Goal: Information Seeking & Learning: Compare options

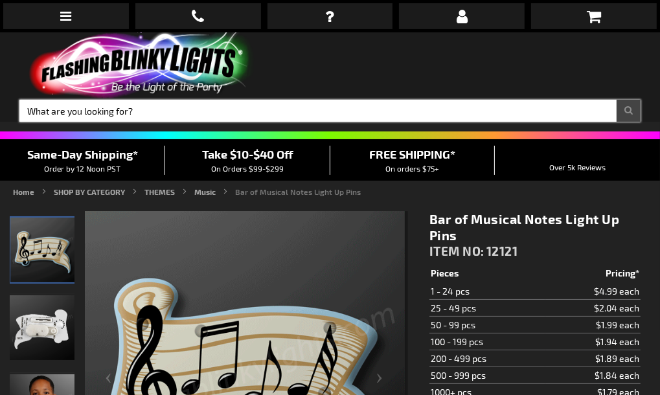
click at [318, 100] on input "Search" at bounding box center [329, 111] width 621 height 22
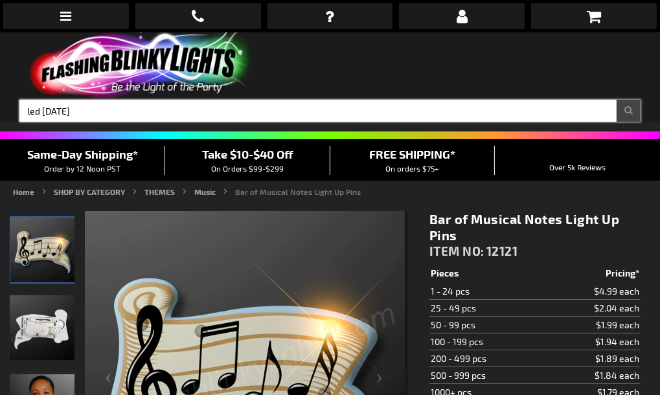
type input "led [DATE]"
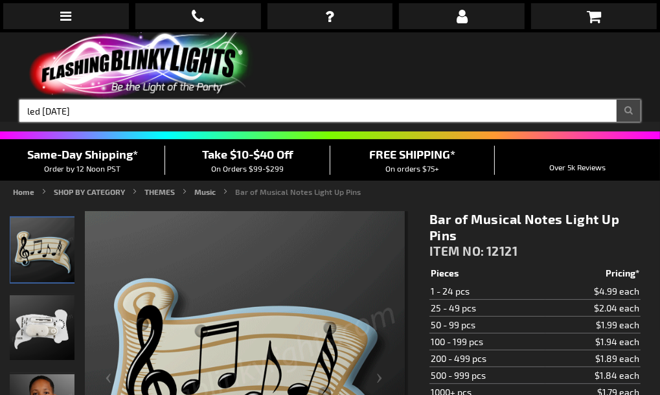
click at [616, 100] on button "Search" at bounding box center [628, 111] width 24 height 22
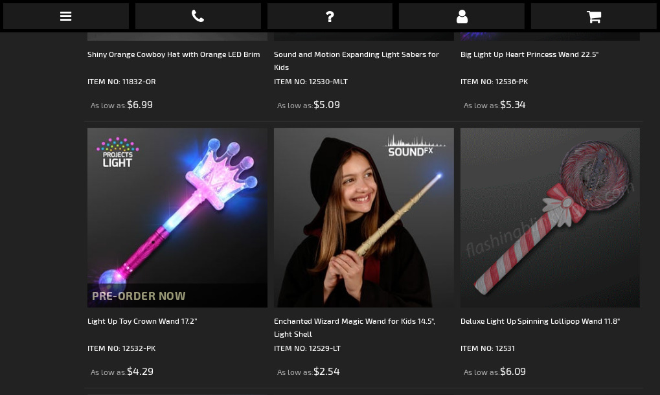
scroll to position [3661, 0]
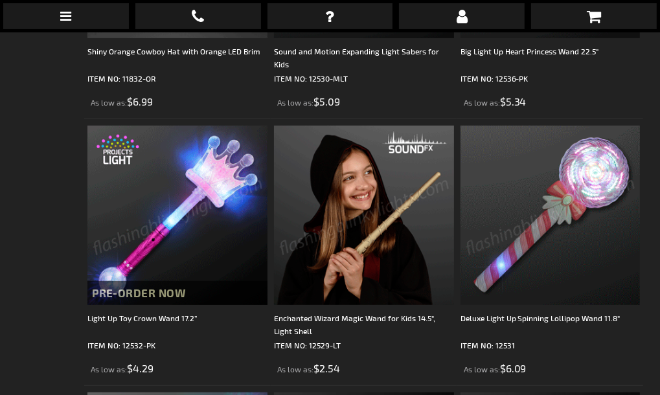
click at [550, 165] on img at bounding box center [550, 216] width 180 height 180
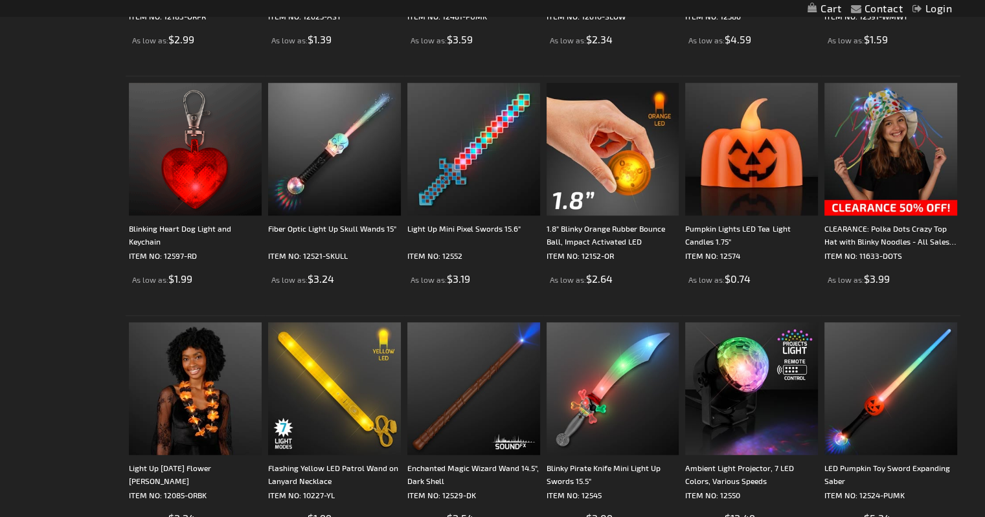
scroll to position [919, 0]
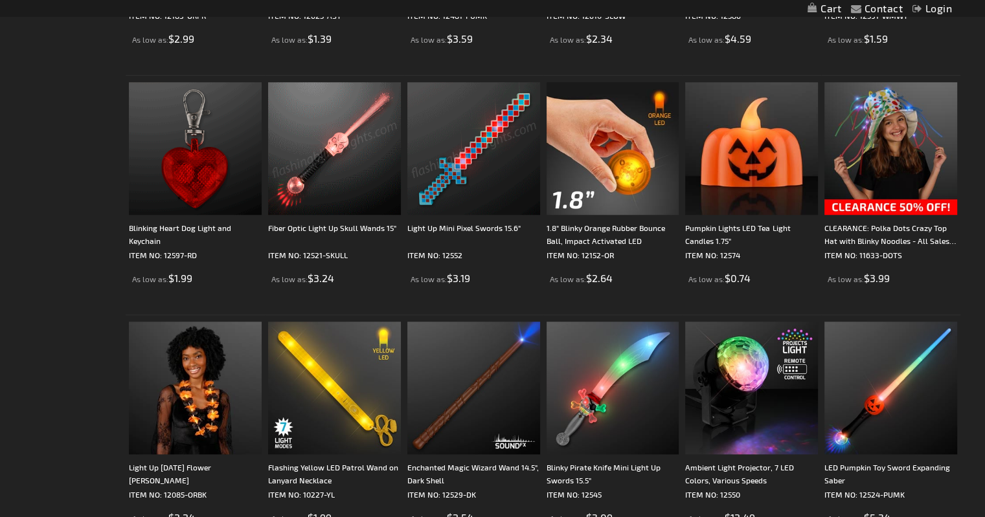
click at [464, 154] on img at bounding box center [473, 148] width 133 height 133
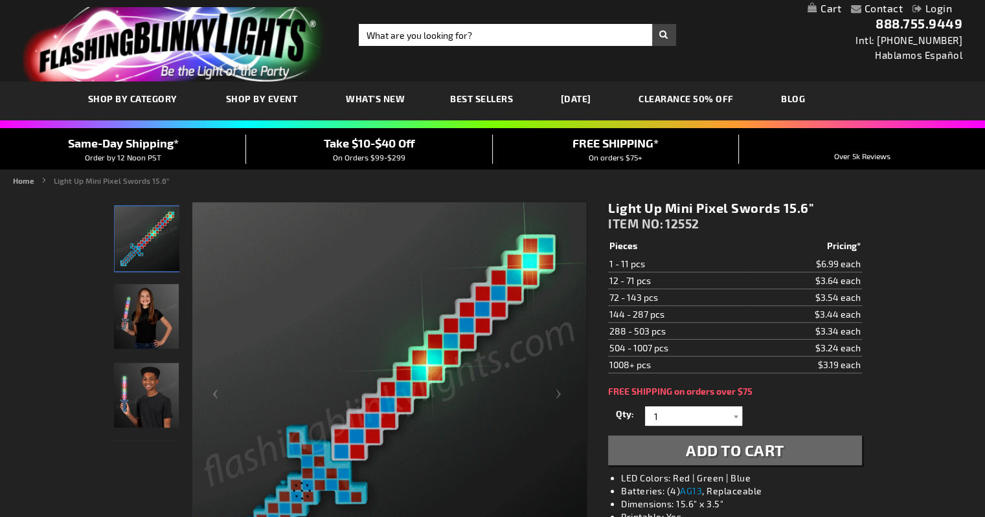
click at [532, 352] on img at bounding box center [389, 400] width 394 height 394
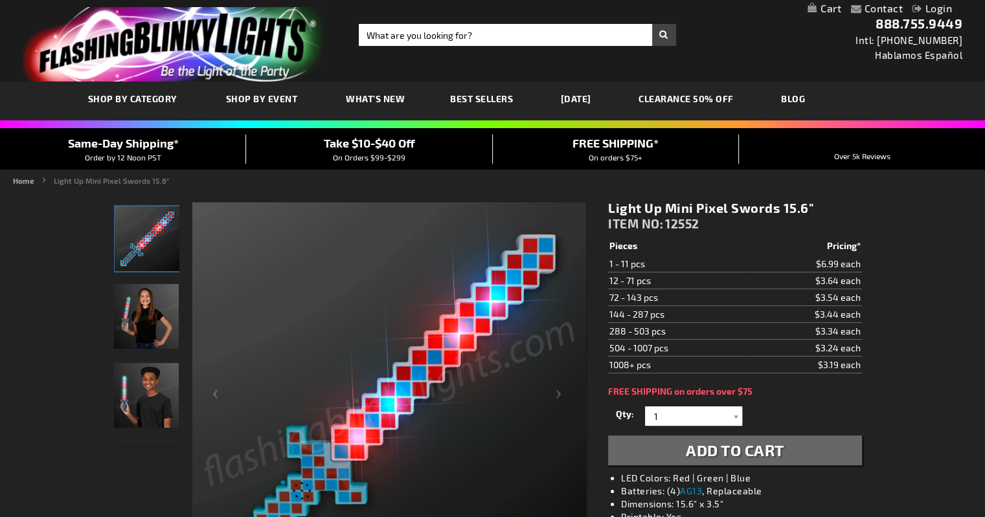
click at [451, 328] on img at bounding box center [389, 400] width 394 height 394
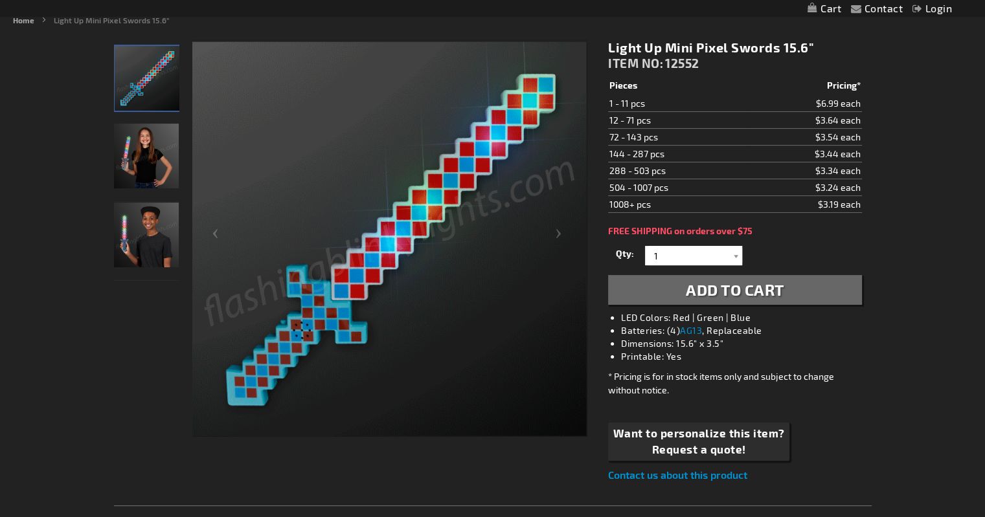
scroll to position [161, 0]
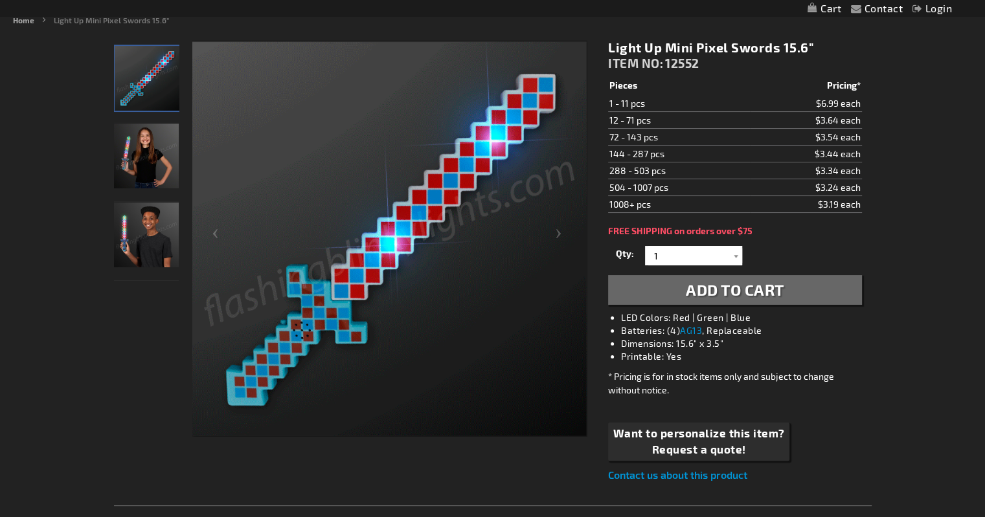
click at [303, 347] on img at bounding box center [389, 239] width 394 height 394
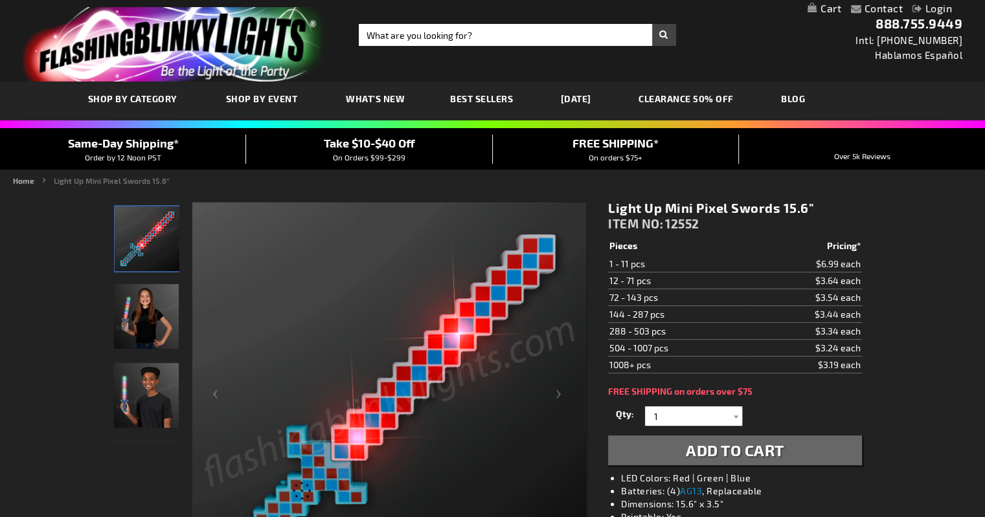
scroll to position [0, 0]
click at [141, 219] on img at bounding box center [147, 239] width 65 height 65
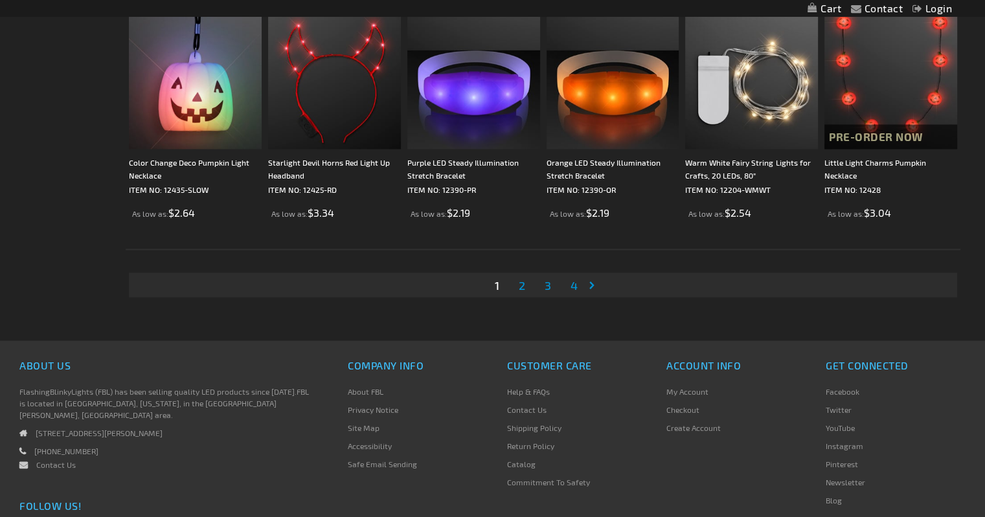
scroll to position [2423, 0]
click at [521, 284] on span "2" at bounding box center [522, 284] width 6 height 14
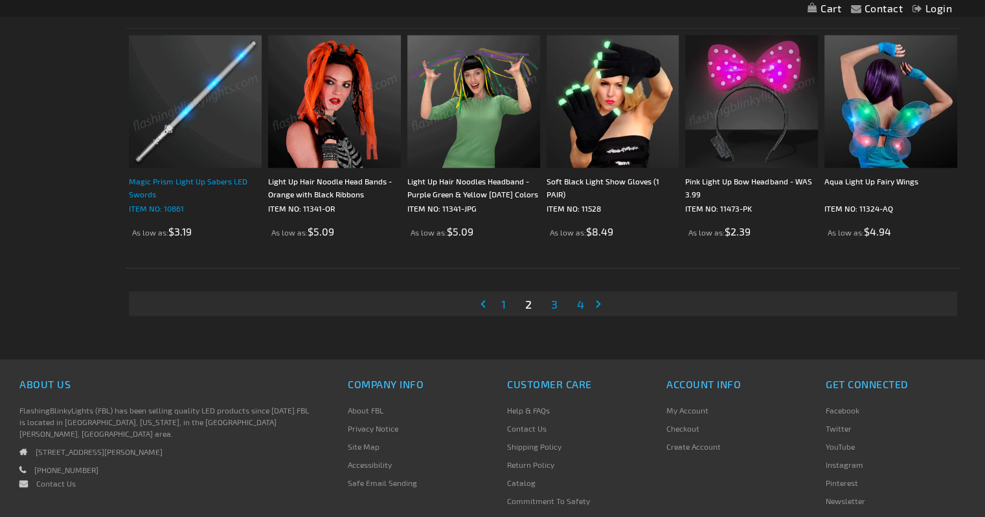
scroll to position [2404, 0]
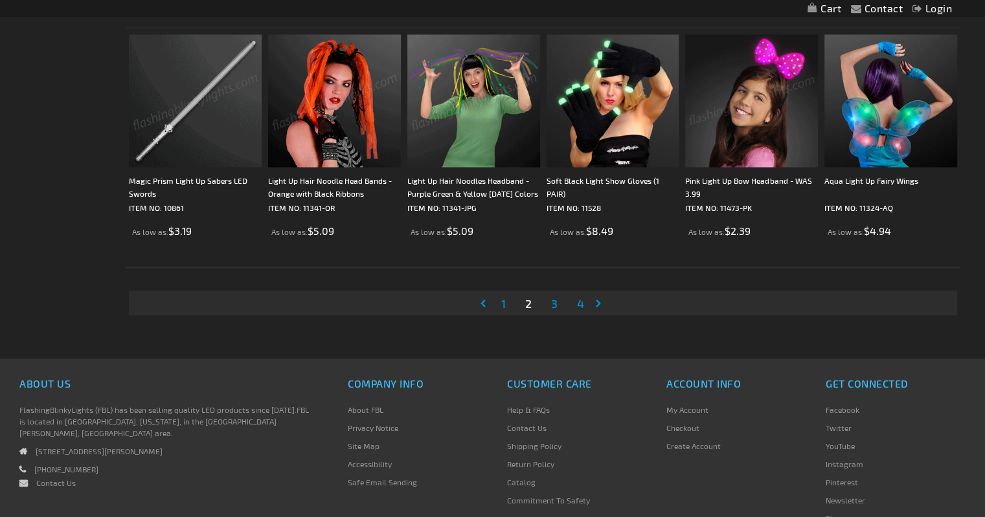
click at [554, 302] on span "3" at bounding box center [554, 303] width 6 height 14
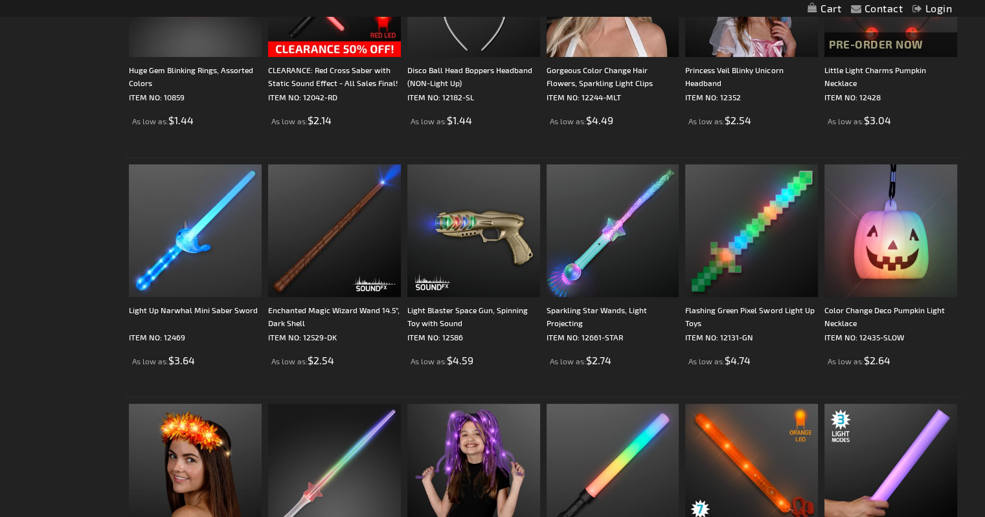
scroll to position [357, 0]
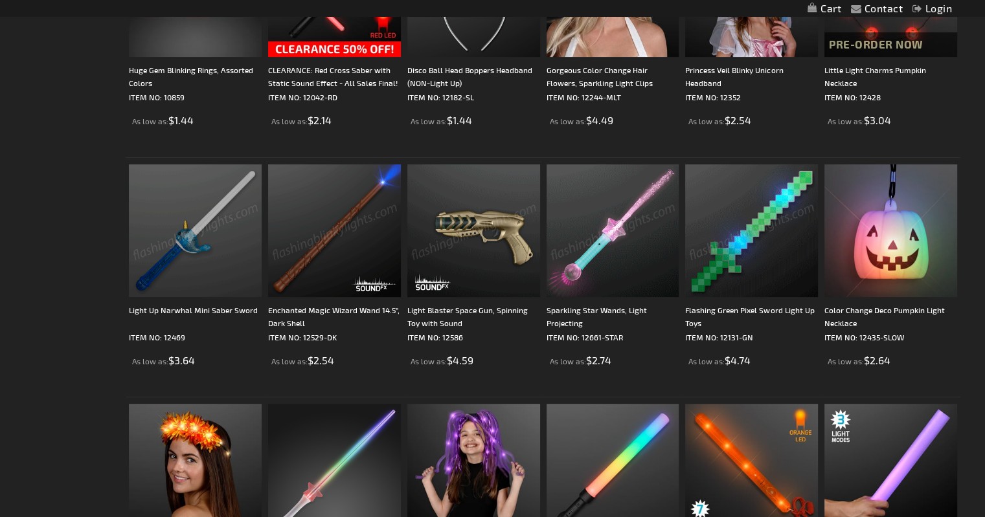
click at [758, 258] on img at bounding box center [751, 230] width 133 height 133
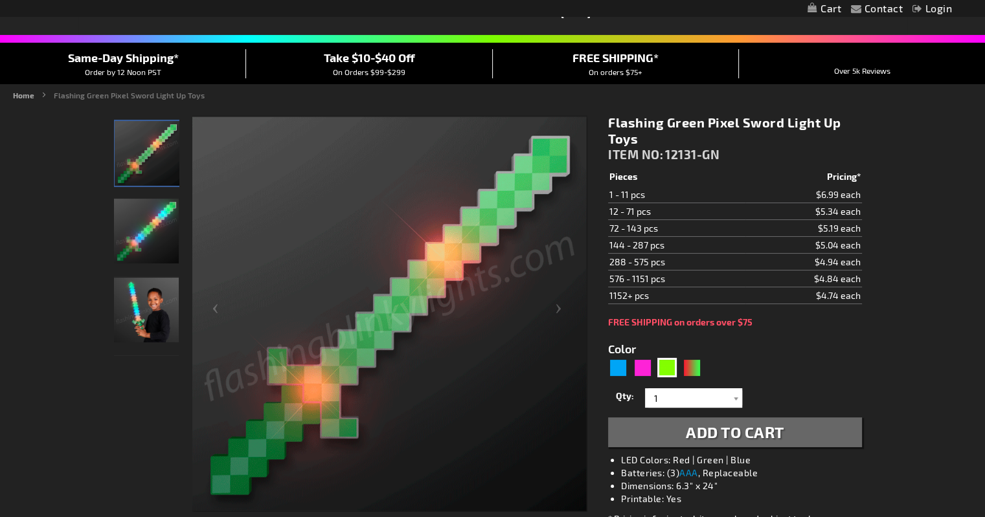
scroll to position [88, 0]
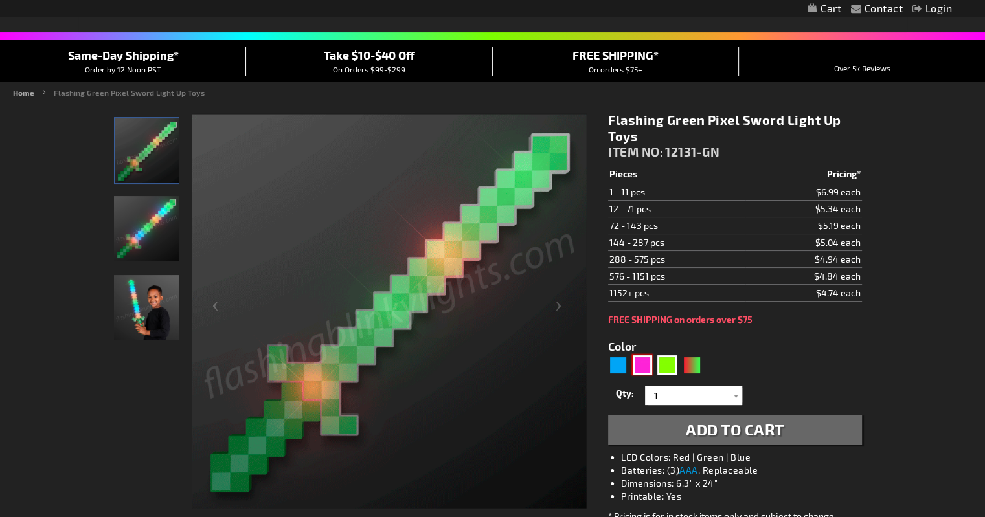
click at [642, 363] on div "Pink" at bounding box center [642, 364] width 19 height 19
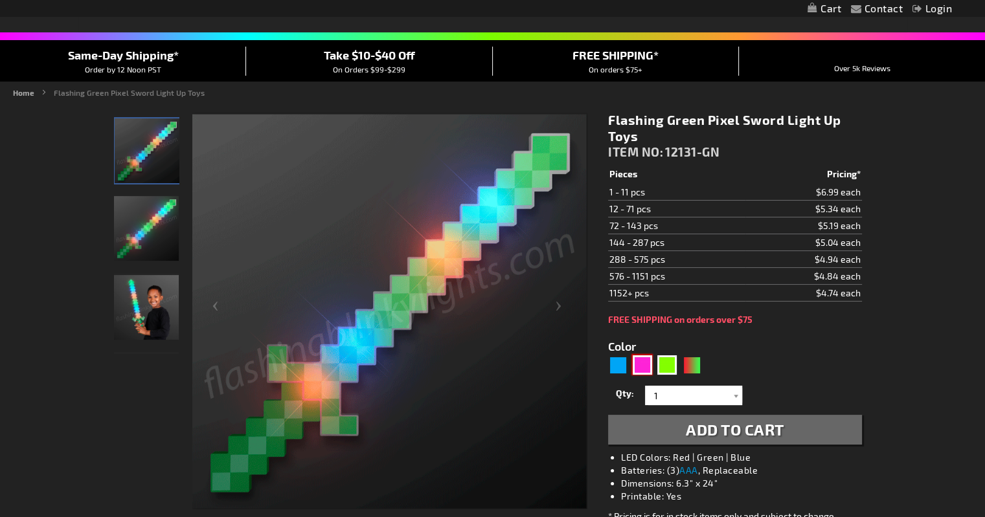
type input "5639"
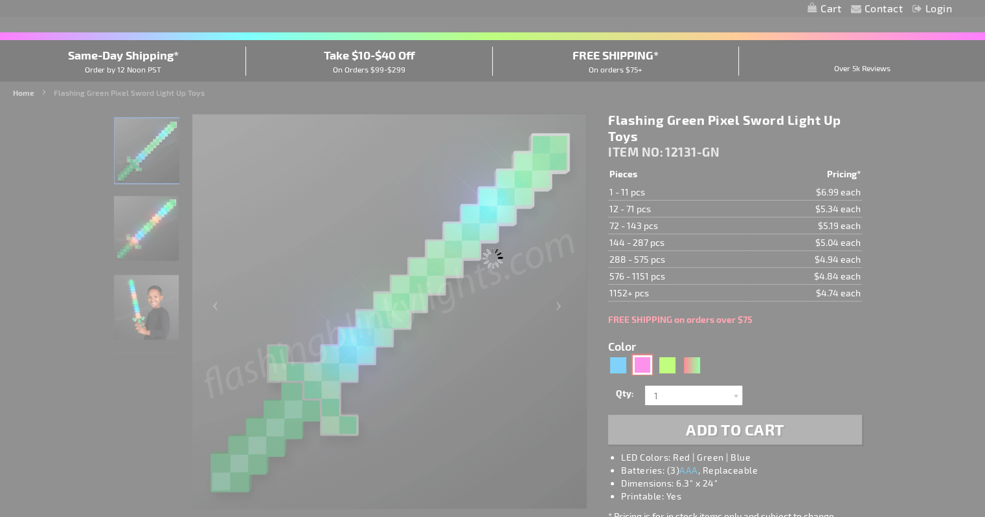
type input "12131-PK"
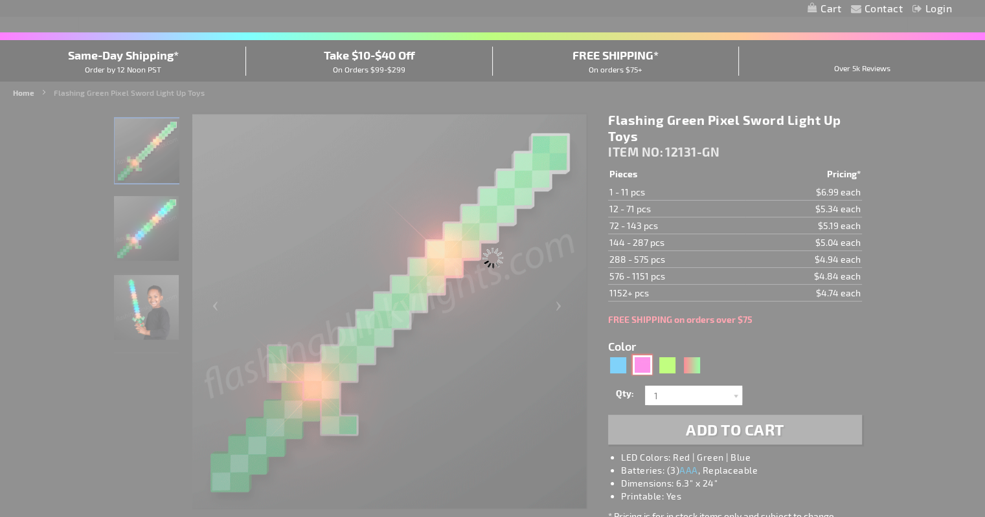
type input "Customize - Light Up Pink 8-Bit Swords Pixel Toys - ITEM NO: 12131-PK"
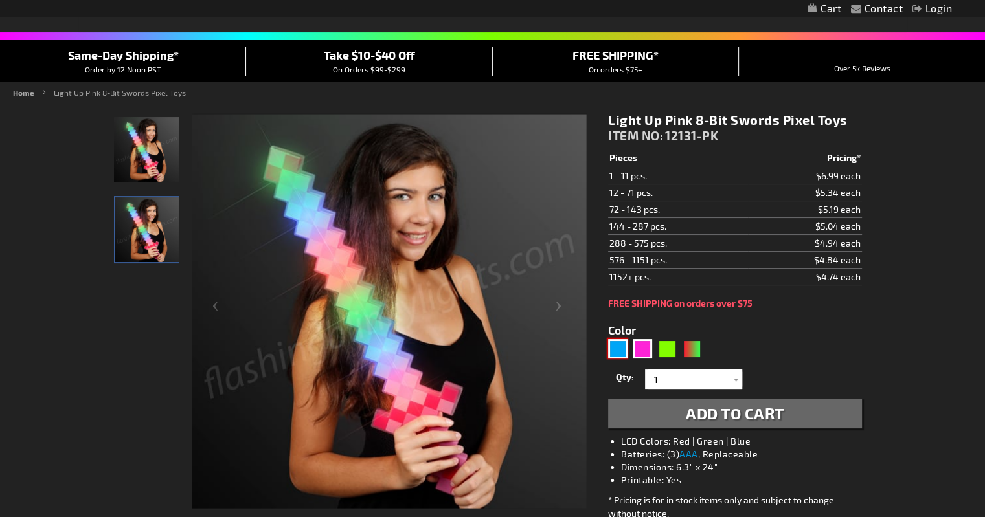
click at [614, 347] on div "Blue" at bounding box center [617, 348] width 19 height 19
type input "5629"
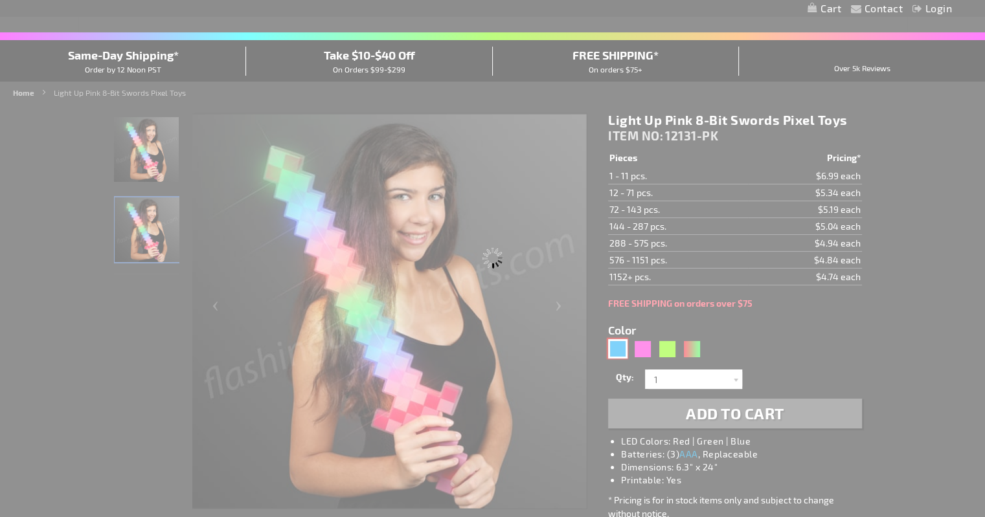
type input "12131-BL"
type input "Customize - Glowing LED 8-Bit Blue Pixel Sword - ITEM NO: 12131-BL"
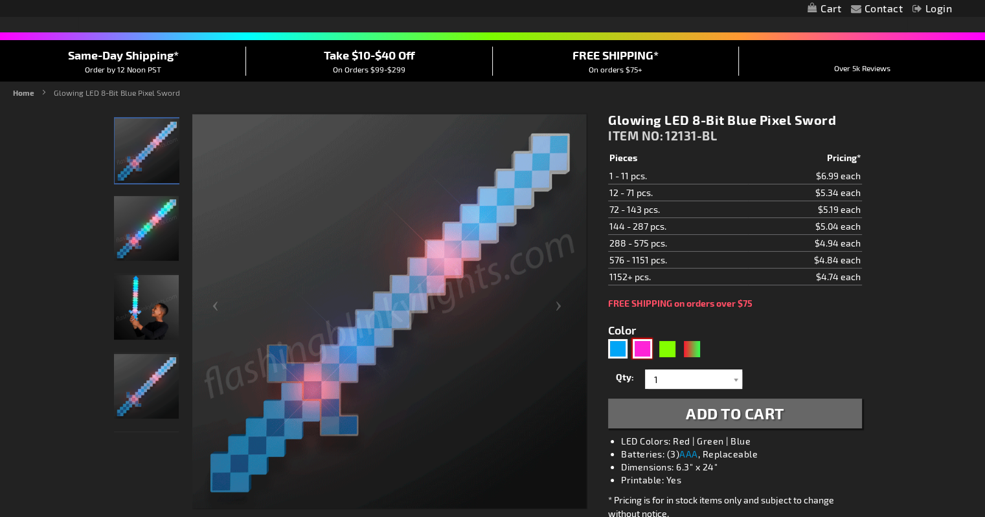
click at [647, 344] on div "Pink" at bounding box center [642, 348] width 19 height 19
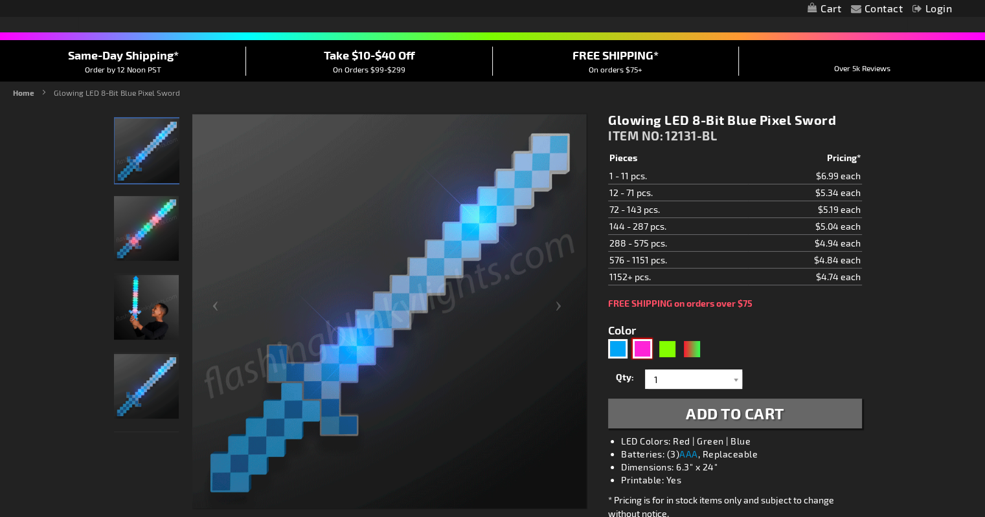
type input "5639"
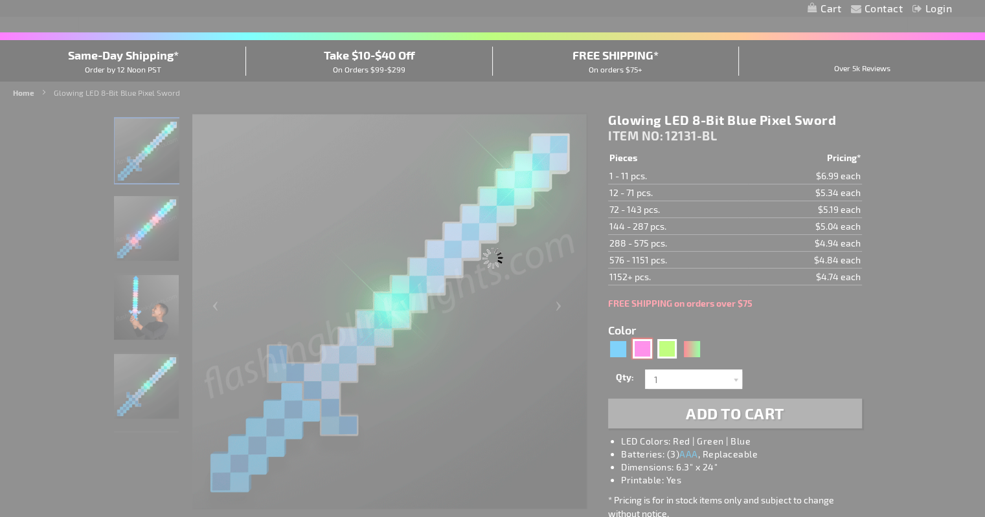
type input "12131-PK"
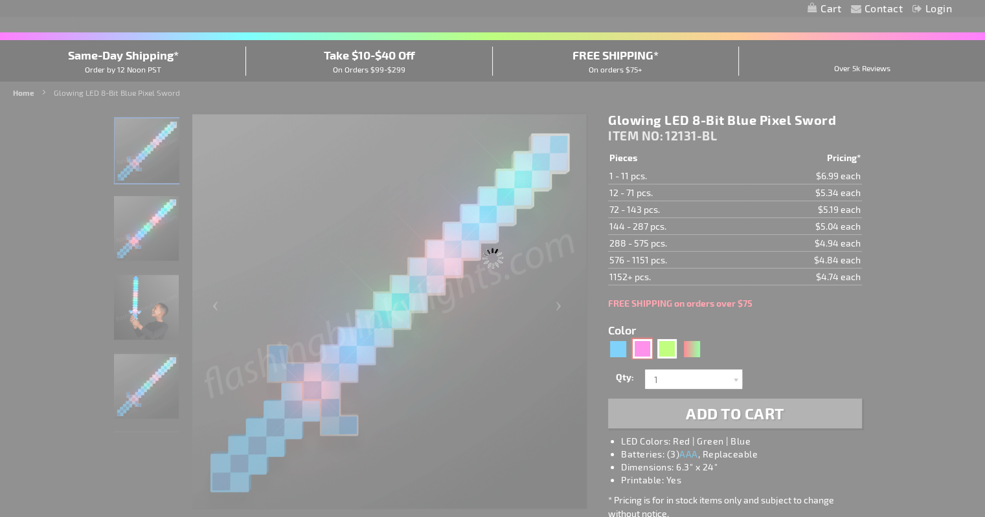
type input "Customize - Light Up Pink 8-Bit Swords Pixel Toys - ITEM NO: 12131-PK"
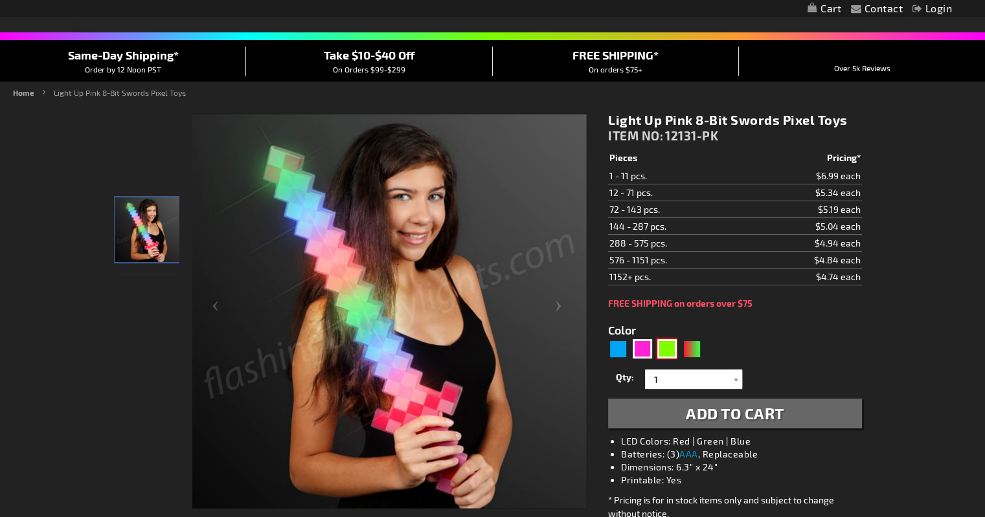
click at [670, 347] on div "Green" at bounding box center [666, 348] width 19 height 19
type input "5648"
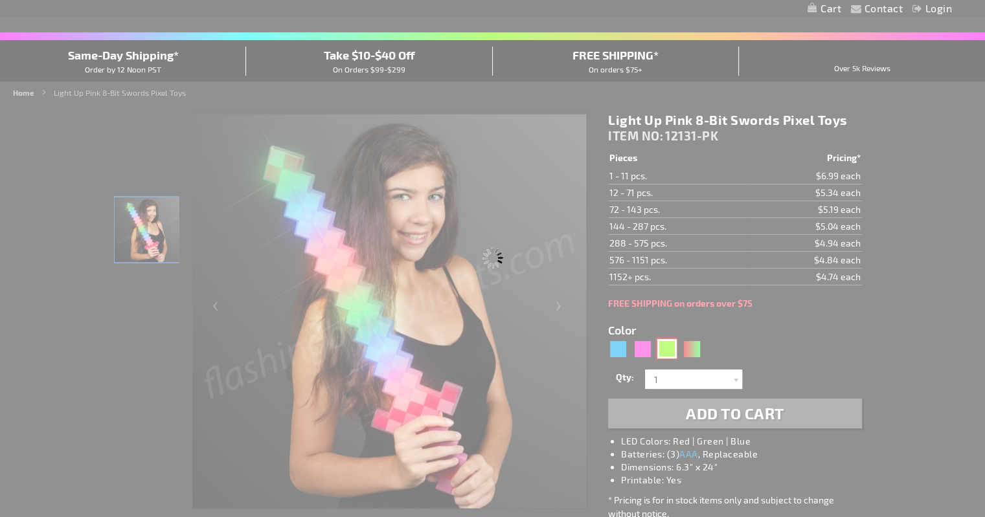
type input "12131-GN"
type input "Customize - Flashing Green Pixel Sword Light Up Toys - ITEM NO: 12131-GN"
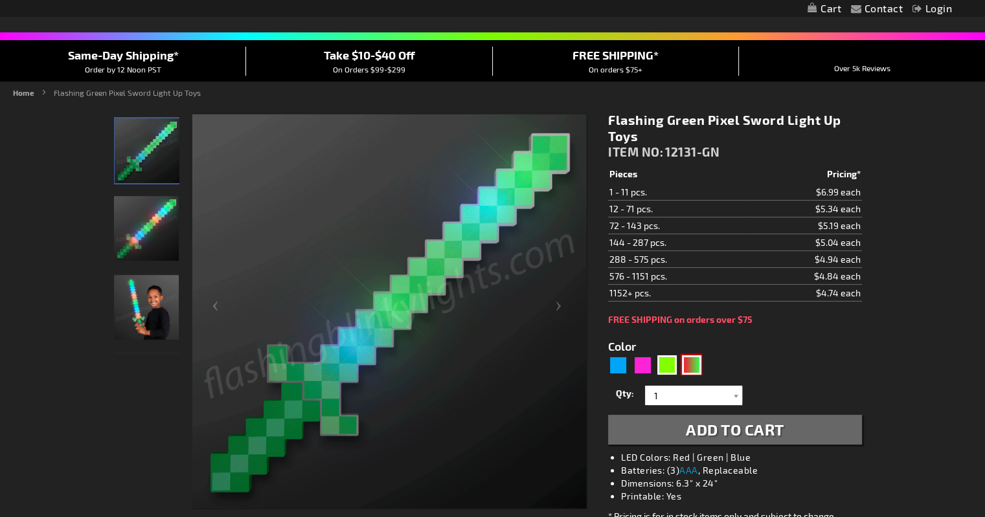
click at [690, 362] on div "RNG" at bounding box center [691, 364] width 19 height 19
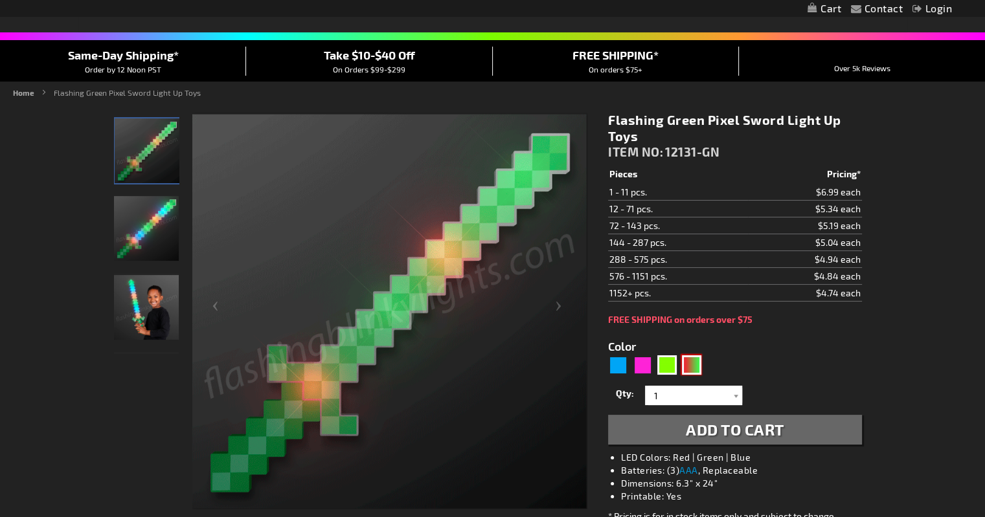
type input "5642"
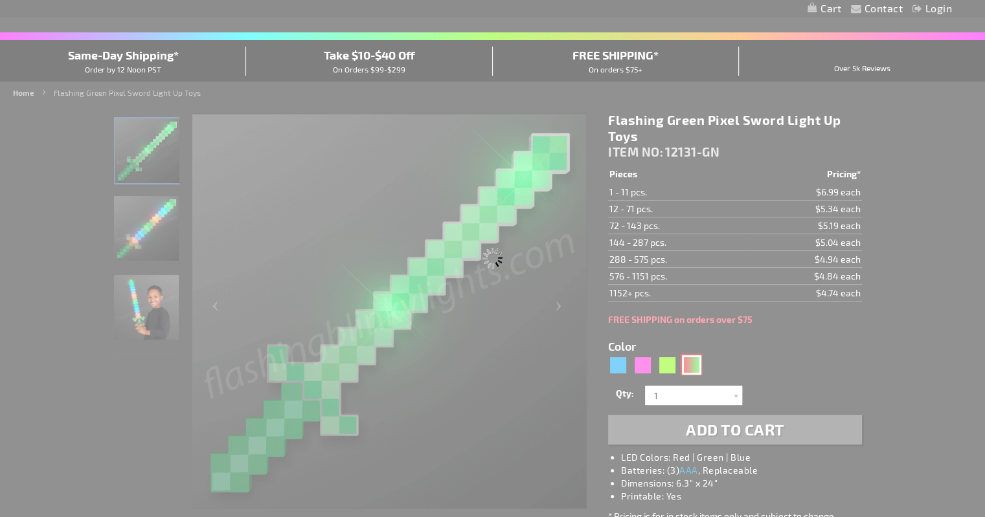
type input "12131-GNR"
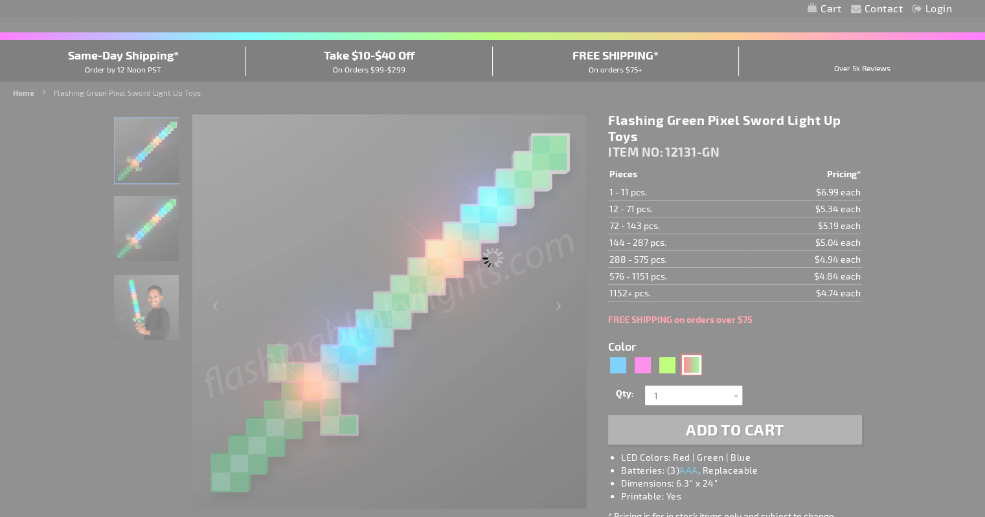
type input "Customize - Light Up 8-Bit Christmas Sword Pixel Toy - ITEM NO: 12131-GNR"
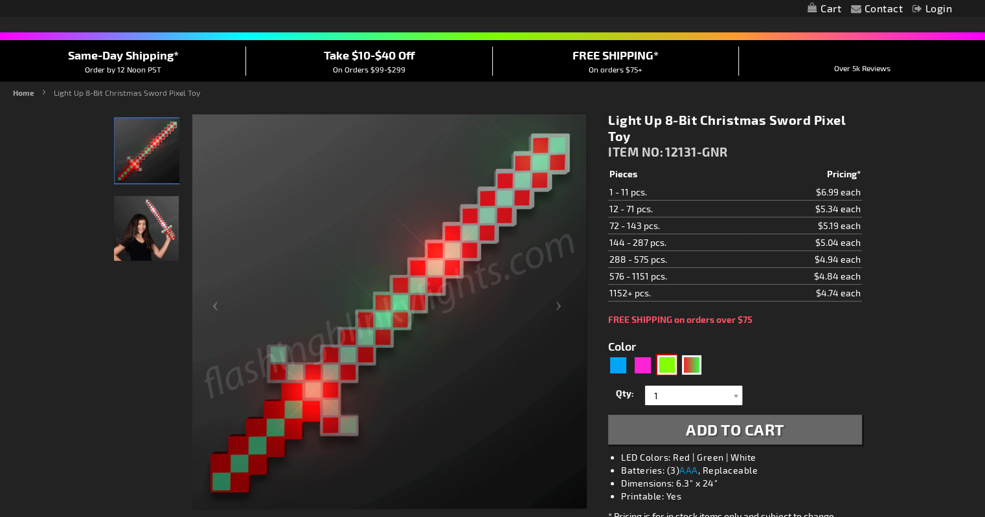
click at [663, 366] on div "Green" at bounding box center [666, 364] width 19 height 19
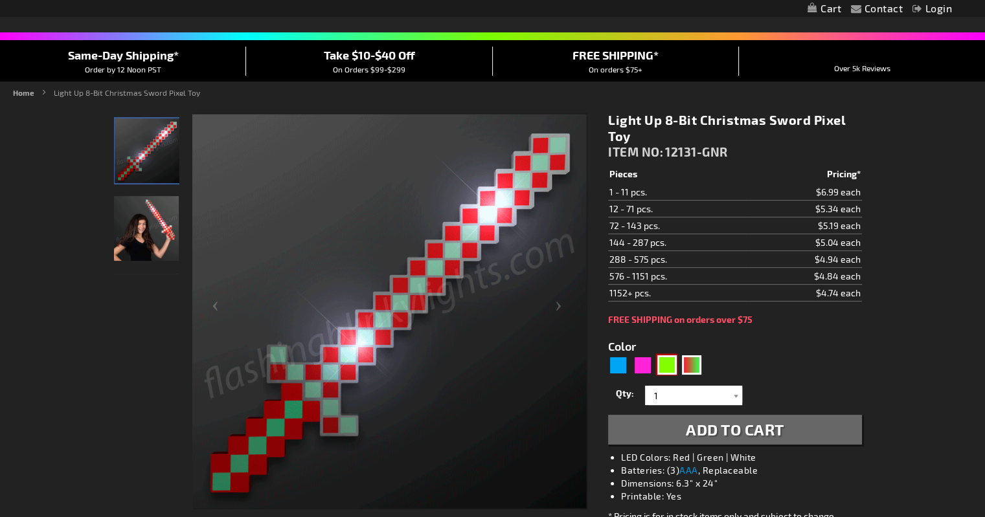
type input "5648"
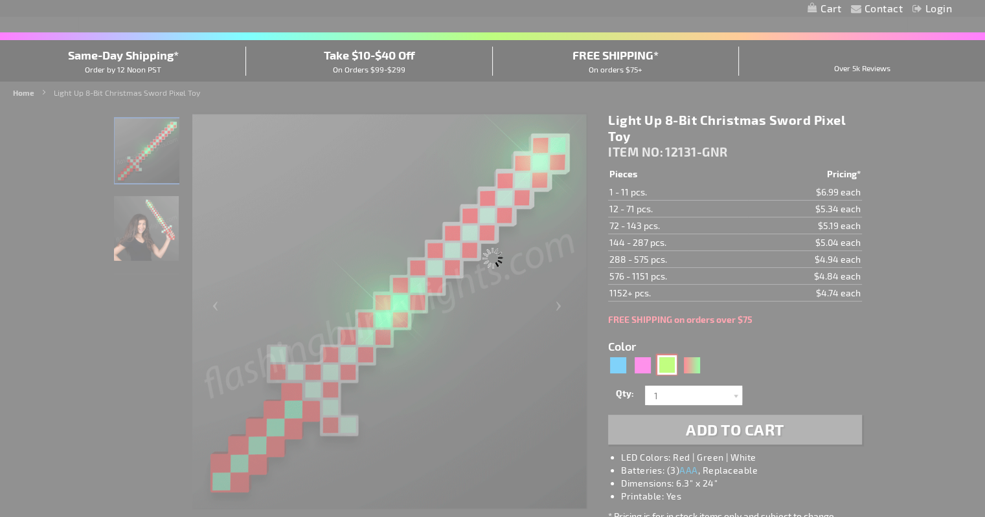
type input "12131-GN"
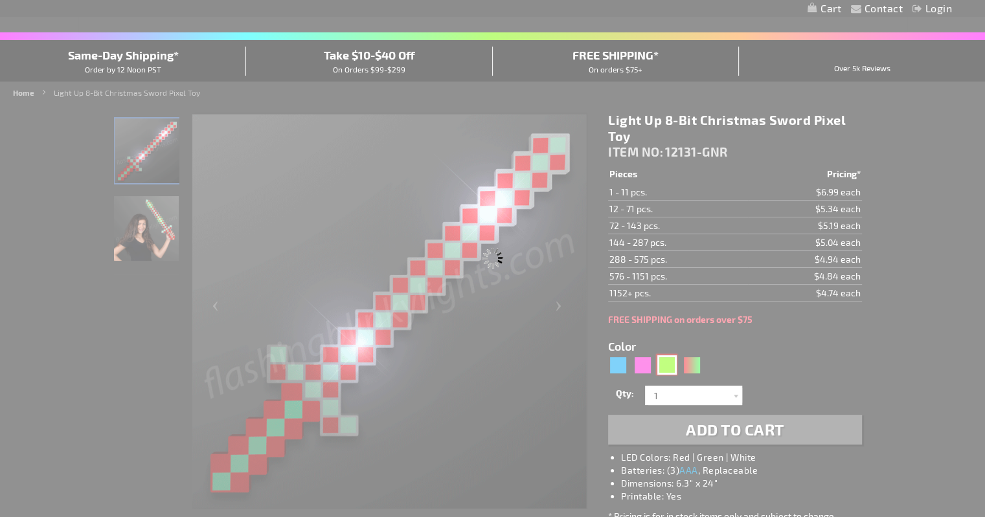
type input "Customize - Flashing Green Pixel Sword Light Up Toys - ITEM NO: 12131-GN"
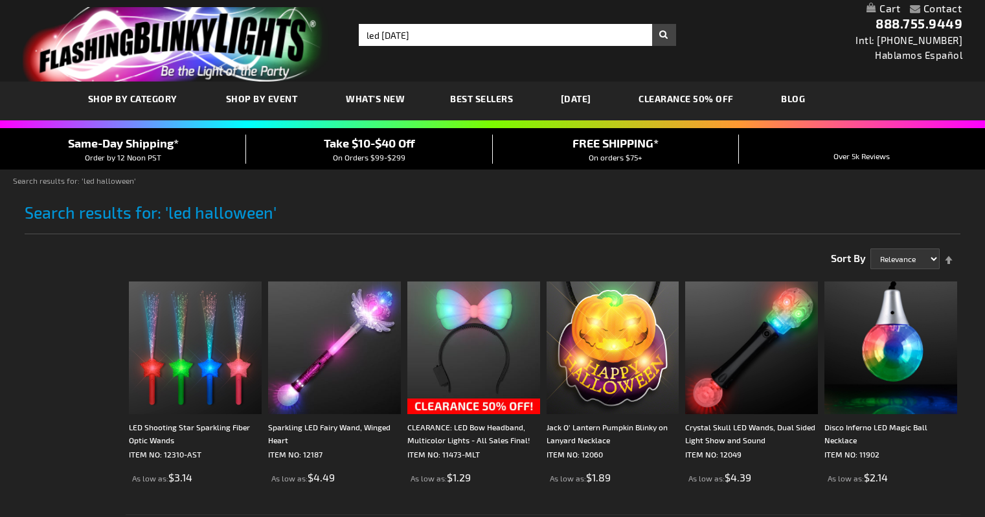
select select "relevance"
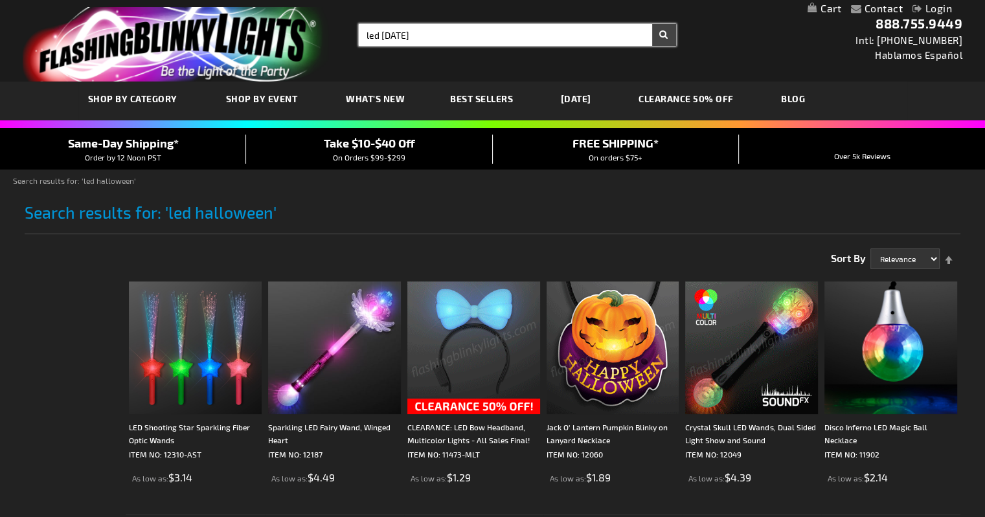
type input "led [DATE]"
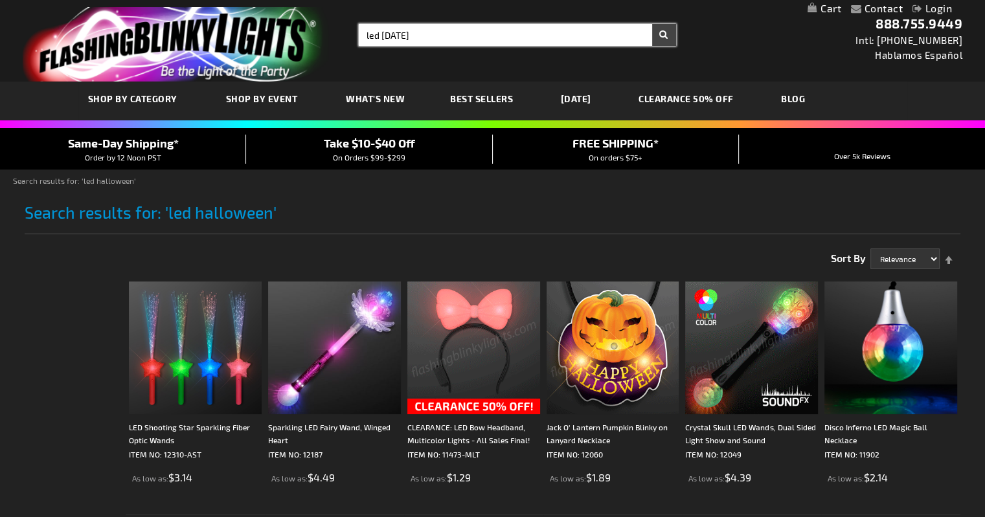
click at [443, 32] on input "led [DATE]" at bounding box center [517, 35] width 317 height 22
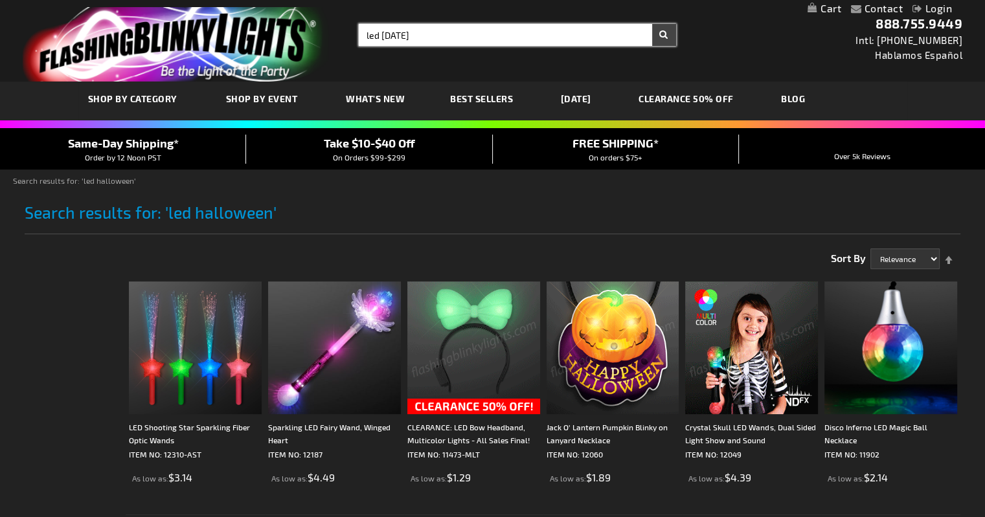
click at [652, 24] on button "Search" at bounding box center [664, 35] width 24 height 22
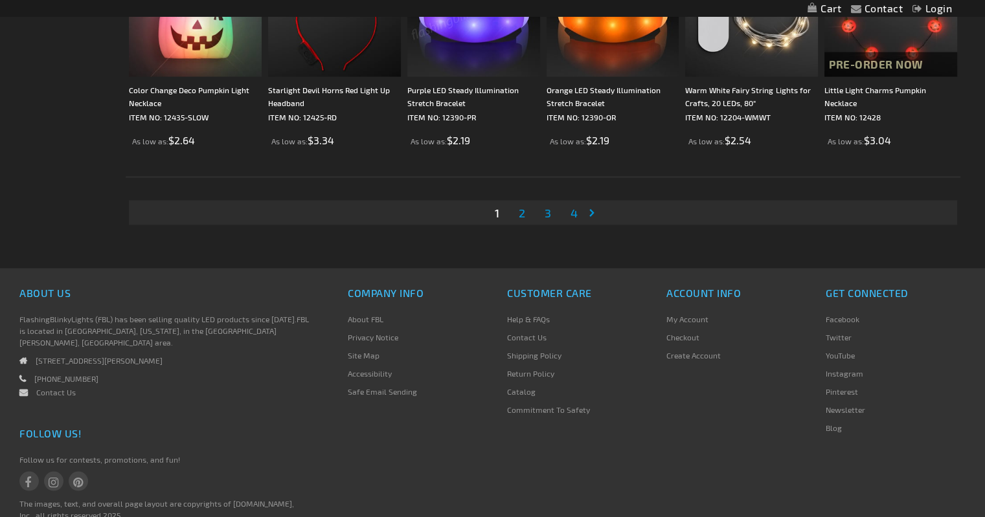
scroll to position [2512, 0]
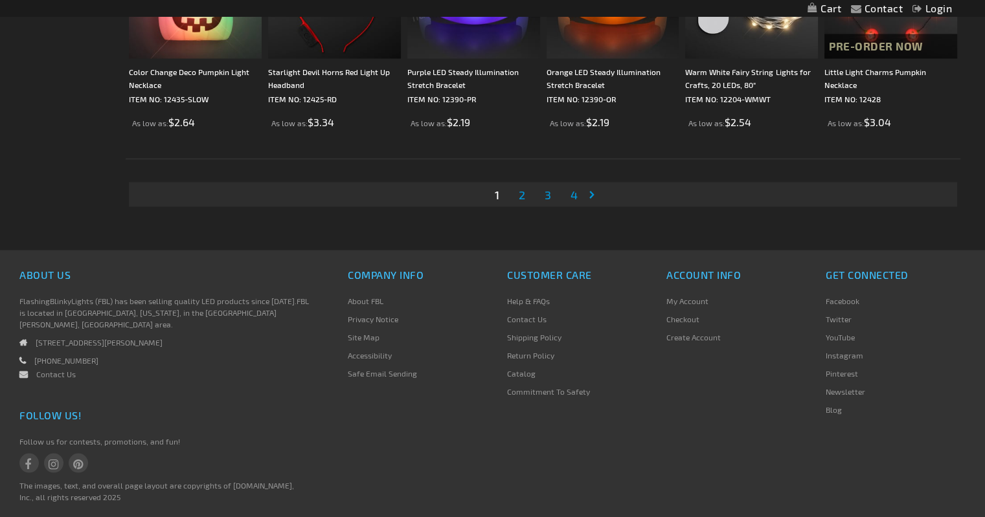
click at [521, 189] on span "2" at bounding box center [522, 195] width 6 height 14
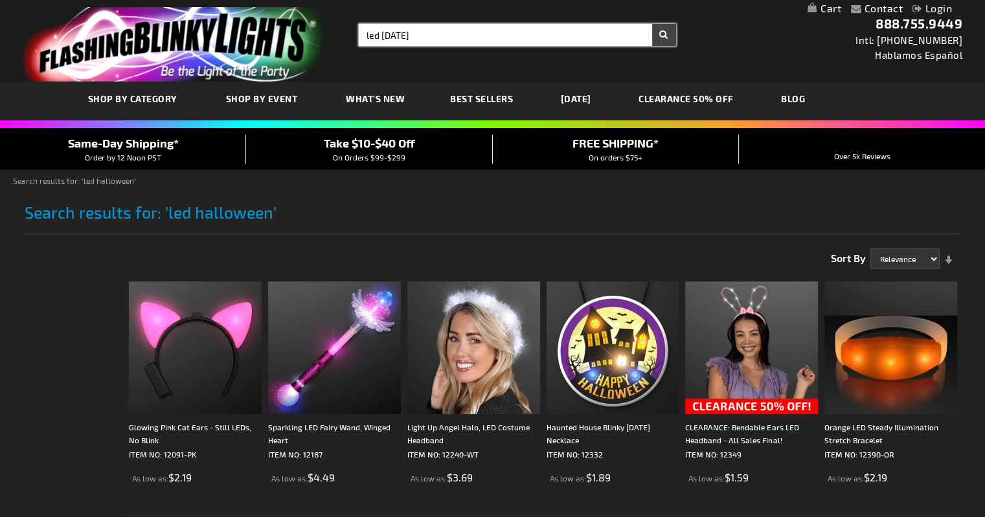
drag, startPoint x: 428, startPoint y: 30, endPoint x: 383, endPoint y: 34, distance: 44.8
click at [383, 34] on input "led halloween" at bounding box center [517, 35] width 317 height 22
type input "led candy"
click at [652, 24] on button "Search" at bounding box center [664, 35] width 24 height 22
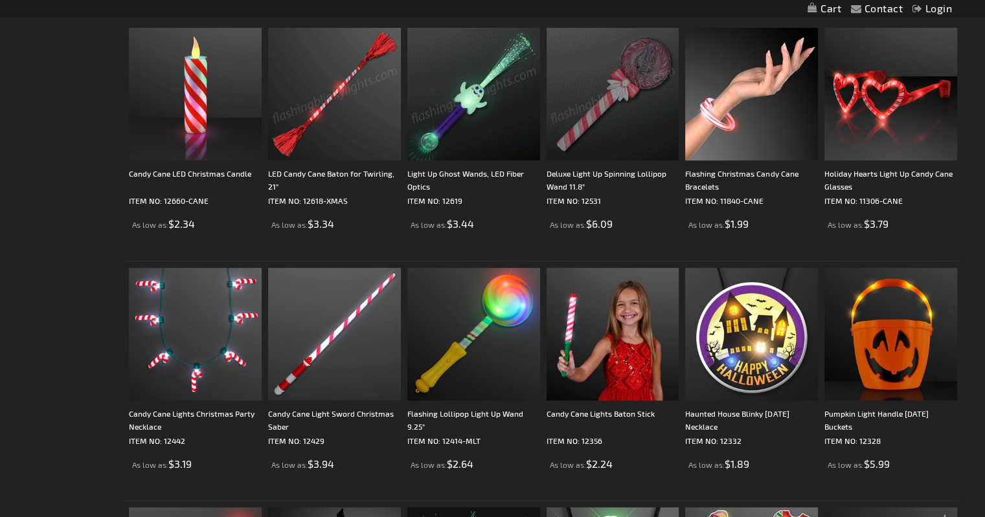
scroll to position [255, 0]
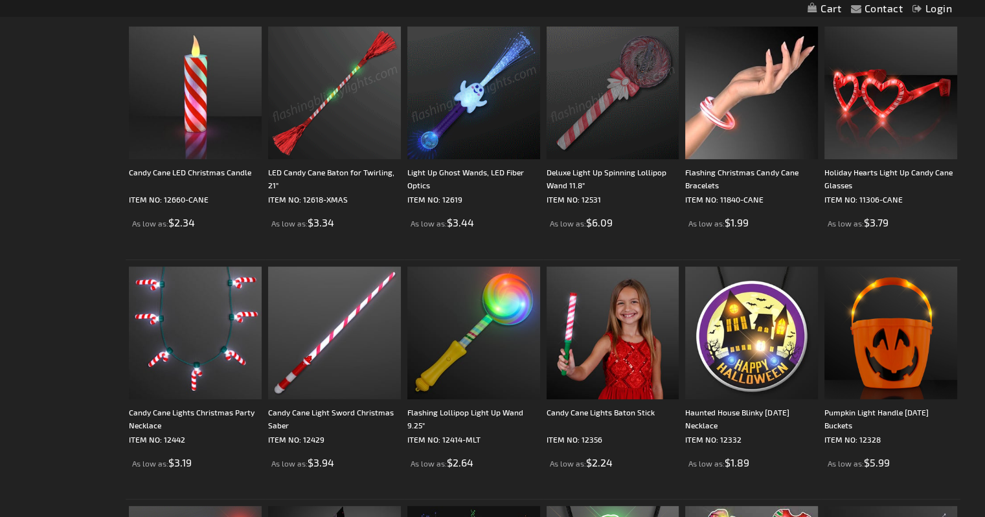
click at [594, 111] on img at bounding box center [612, 93] width 133 height 133
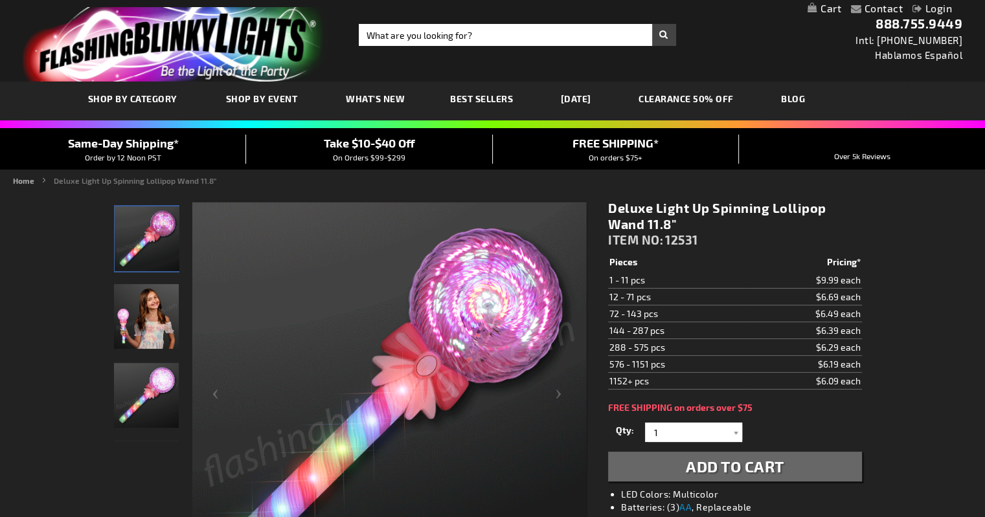
click at [148, 401] on img at bounding box center [146, 395] width 65 height 65
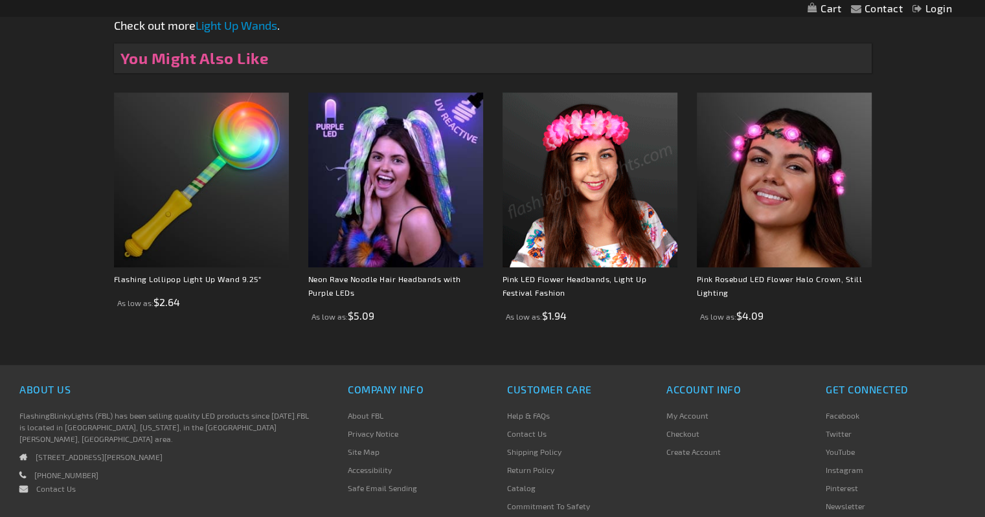
scroll to position [795, 0]
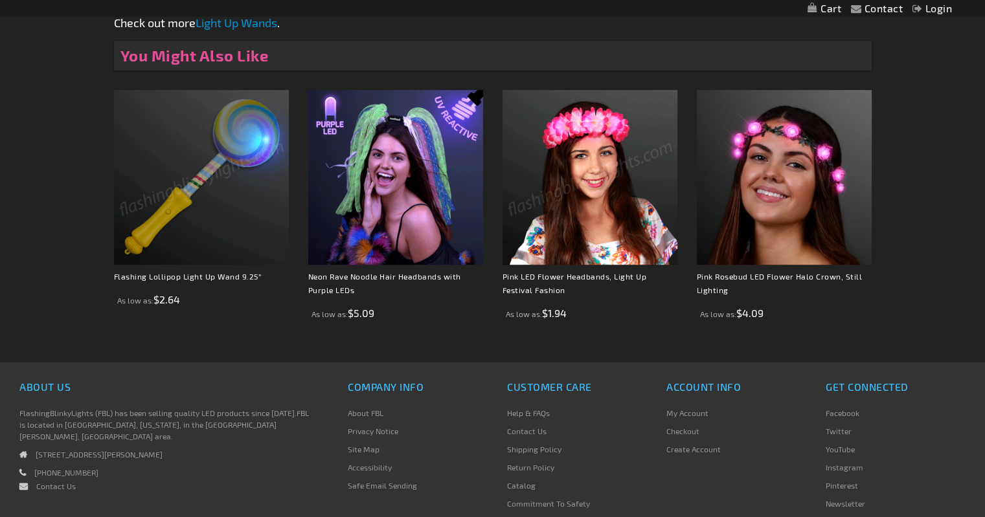
click at [242, 147] on img at bounding box center [201, 177] width 175 height 175
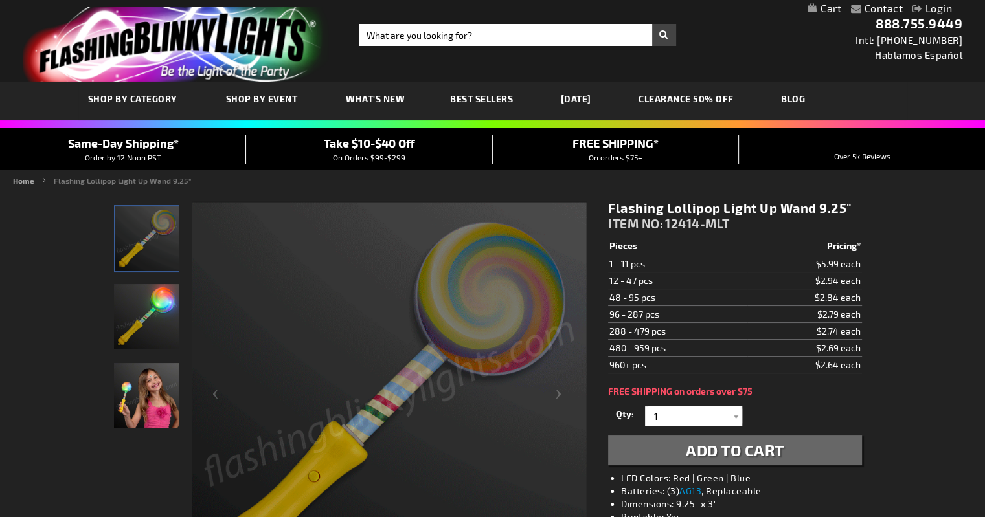
scroll to position [249, 0]
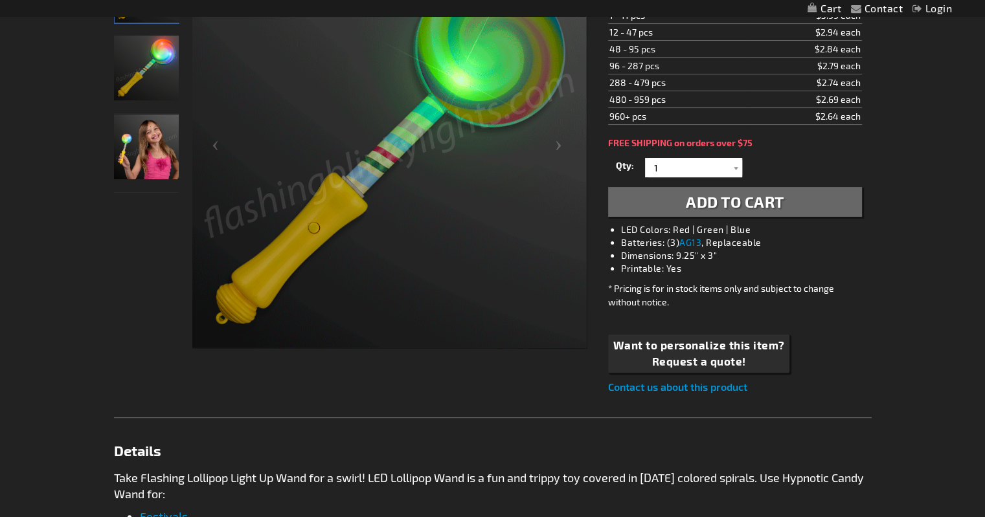
click at [153, 163] on img "Girl displaying Light Up Lollipop Flashing Wand" at bounding box center [146, 147] width 65 height 65
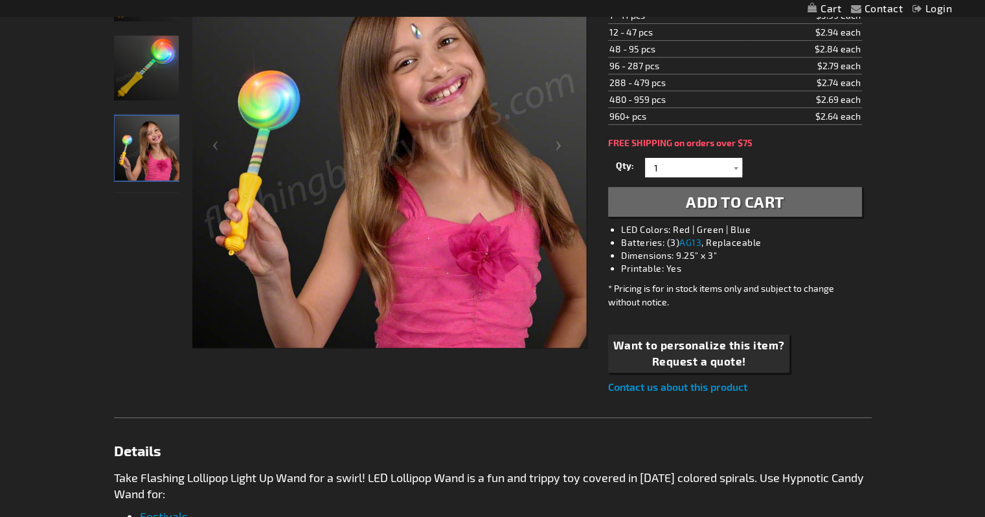
scroll to position [0, 0]
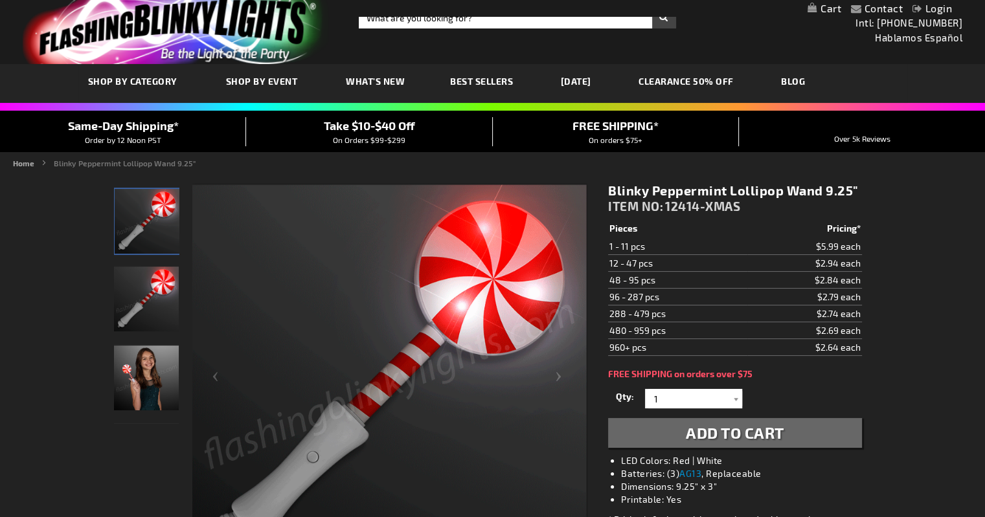
scroll to position [12, 0]
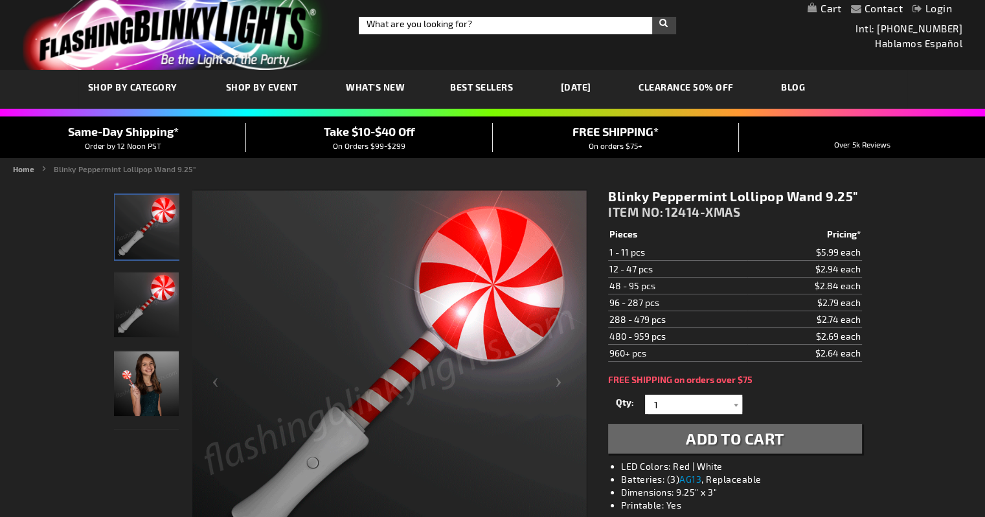
click at [164, 306] on img "Blinky Peppermint Lollipop Wand" at bounding box center [146, 305] width 65 height 65
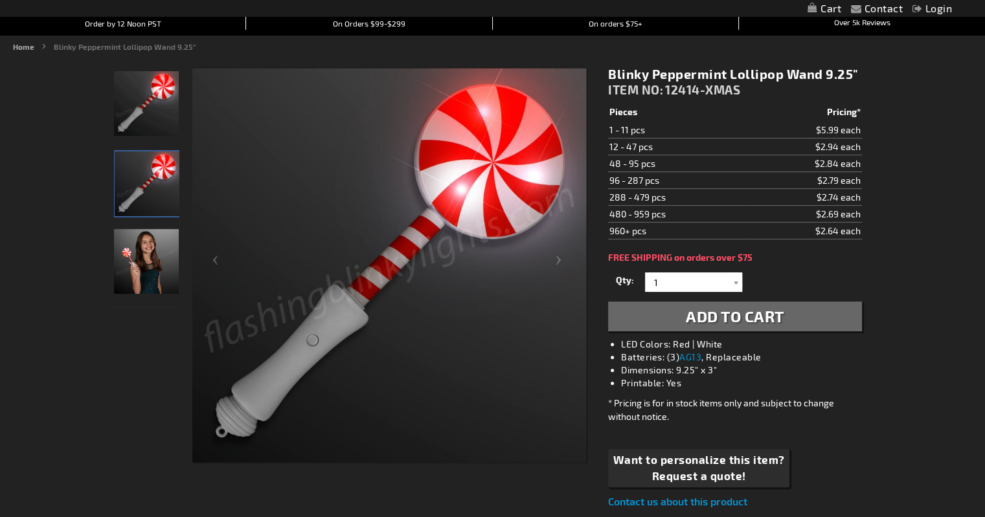
scroll to position [0, 0]
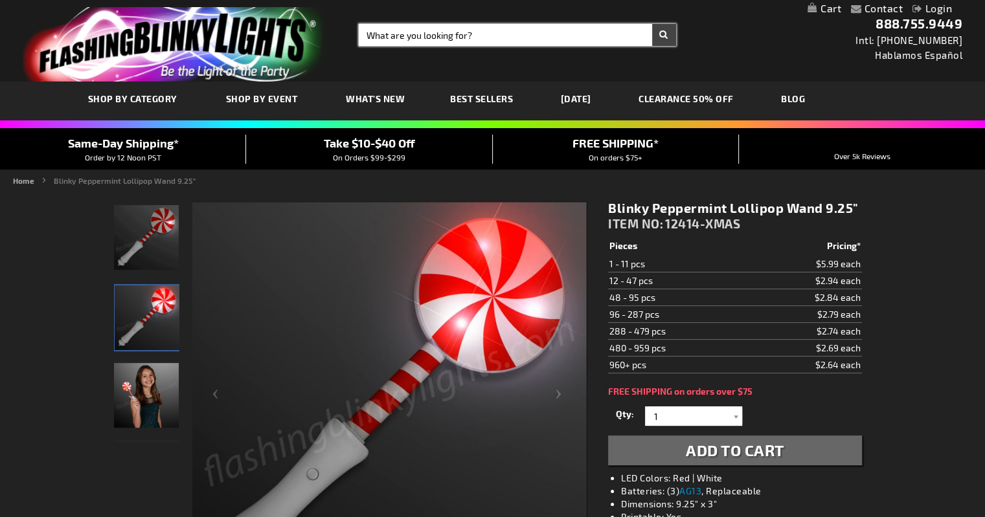
click at [424, 38] on input "Search" at bounding box center [517, 35] width 317 height 22
type input "c"
type input "l"
type input "candy corn"
click at [652, 24] on button "Search" at bounding box center [664, 35] width 24 height 22
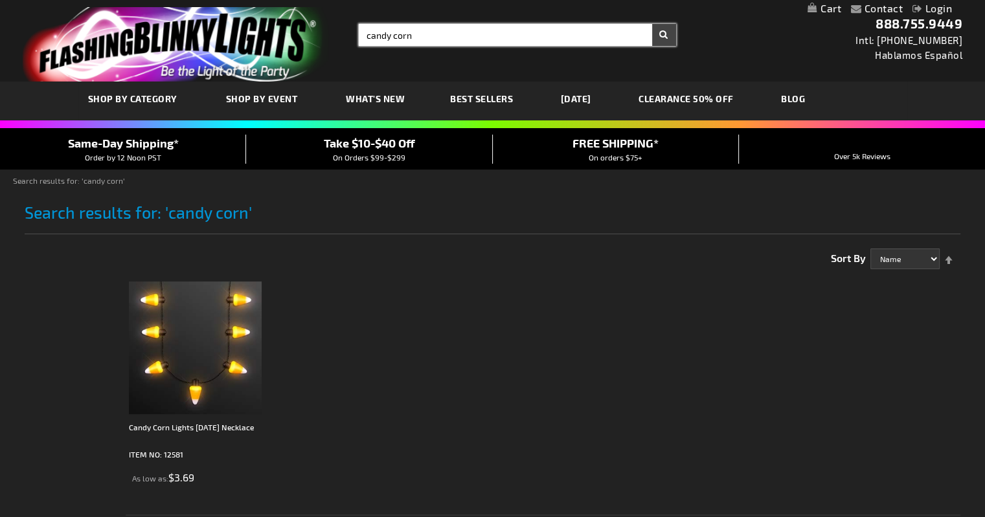
drag, startPoint x: 414, startPoint y: 29, endPoint x: 350, endPoint y: 28, distance: 64.1
click at [350, 28] on div "Search Search candy corn × Search" at bounding box center [512, 35] width 327 height 22
type input "wand"
click at [652, 24] on button "Search" at bounding box center [664, 35] width 24 height 22
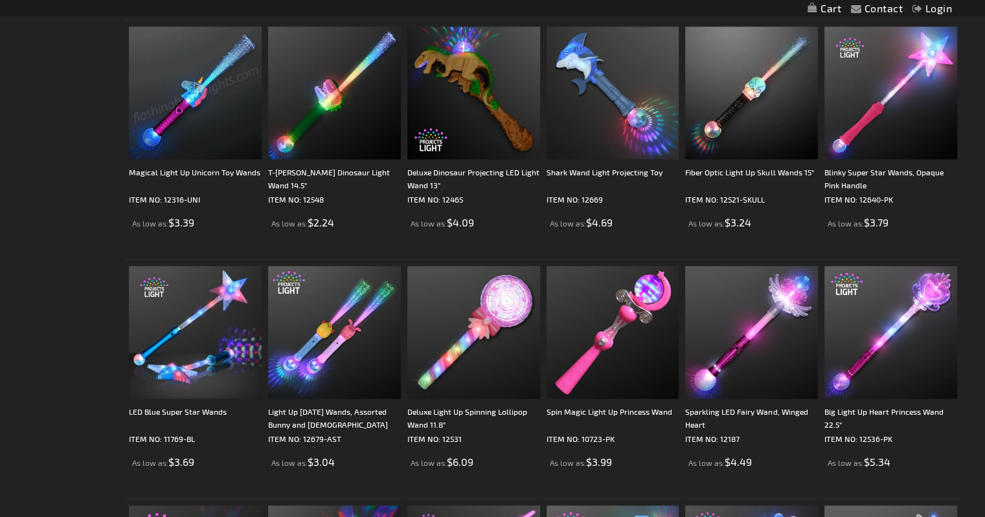
scroll to position [1450, 0]
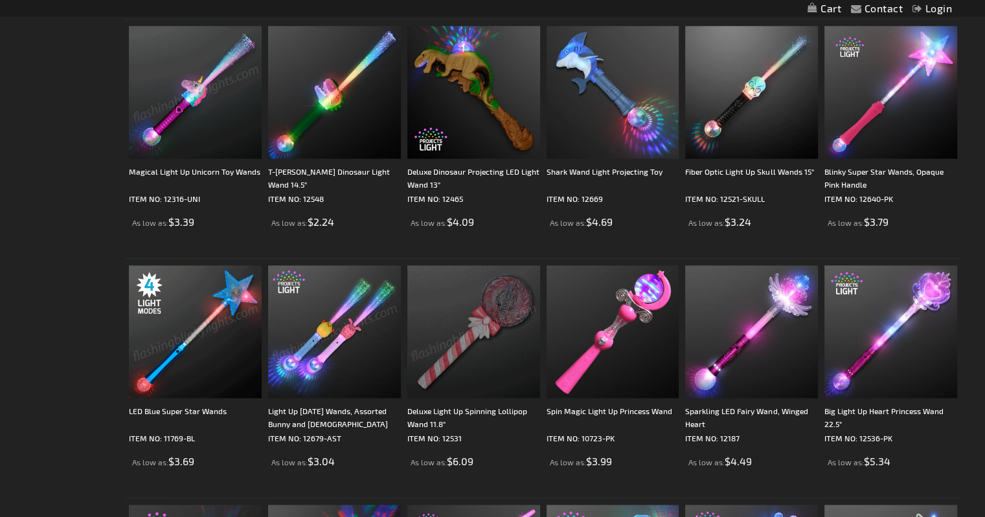
click at [471, 344] on img at bounding box center [473, 331] width 133 height 133
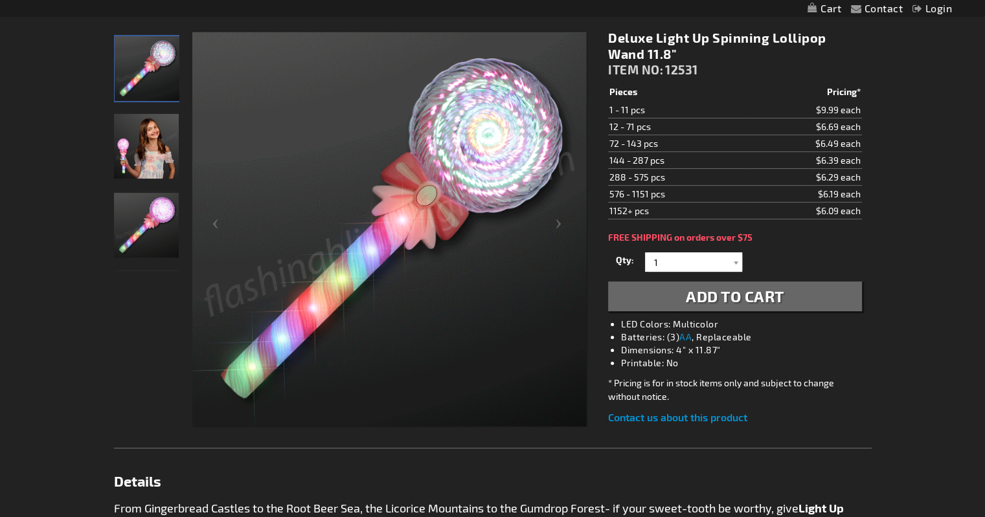
scroll to position [173, 0]
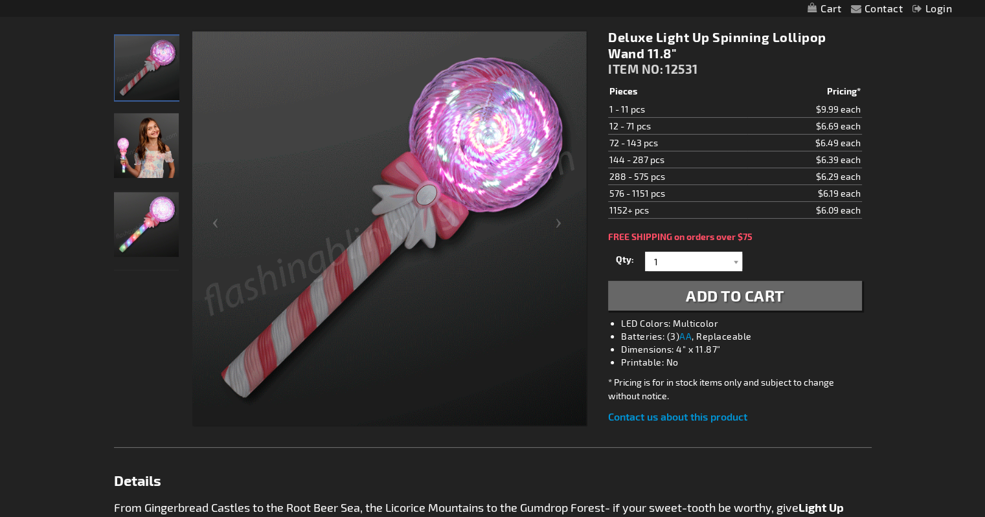
click at [137, 217] on img at bounding box center [146, 224] width 65 height 65
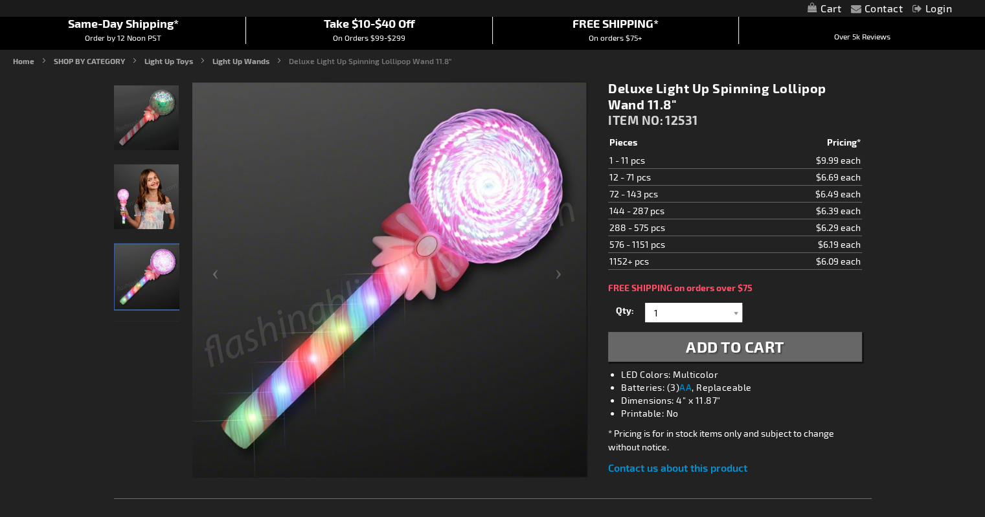
scroll to position [111, 0]
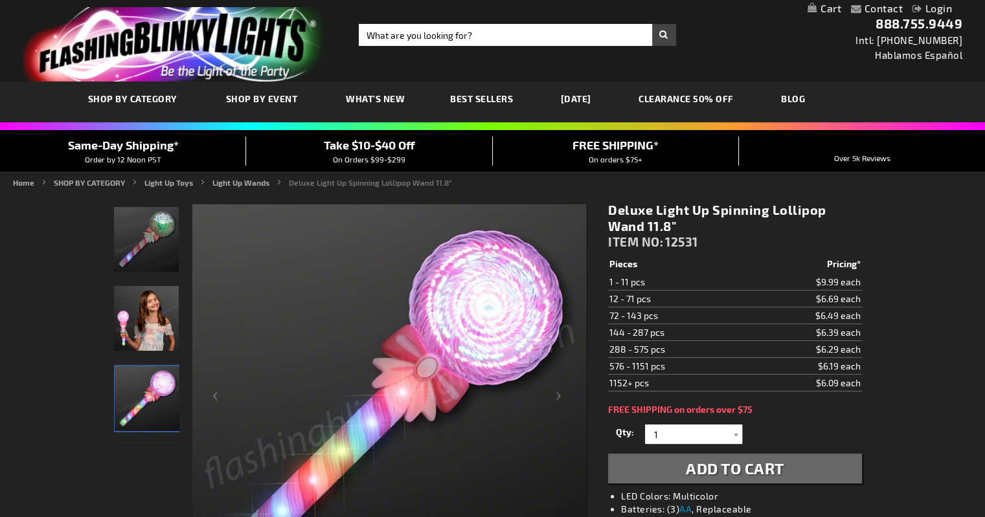
scroll to position [0, 0]
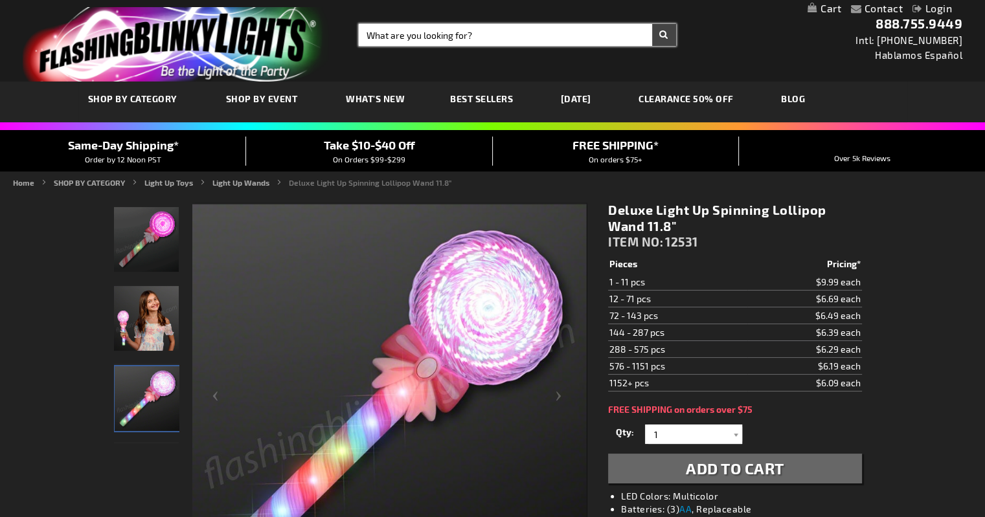
click at [509, 34] on input "Search" at bounding box center [517, 35] width 317 height 22
type input "pumpkin wand"
click at [652, 24] on button "Search" at bounding box center [664, 35] width 24 height 22
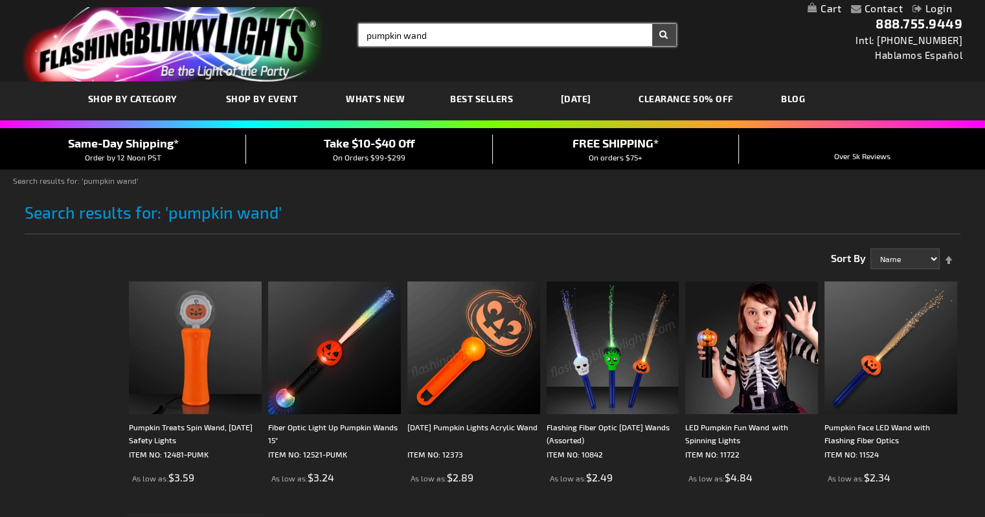
click at [414, 38] on input "pumpkin wand" at bounding box center [517, 35] width 317 height 22
type input "pumpkin saber"
click at [652, 24] on button "Search" at bounding box center [664, 35] width 24 height 22
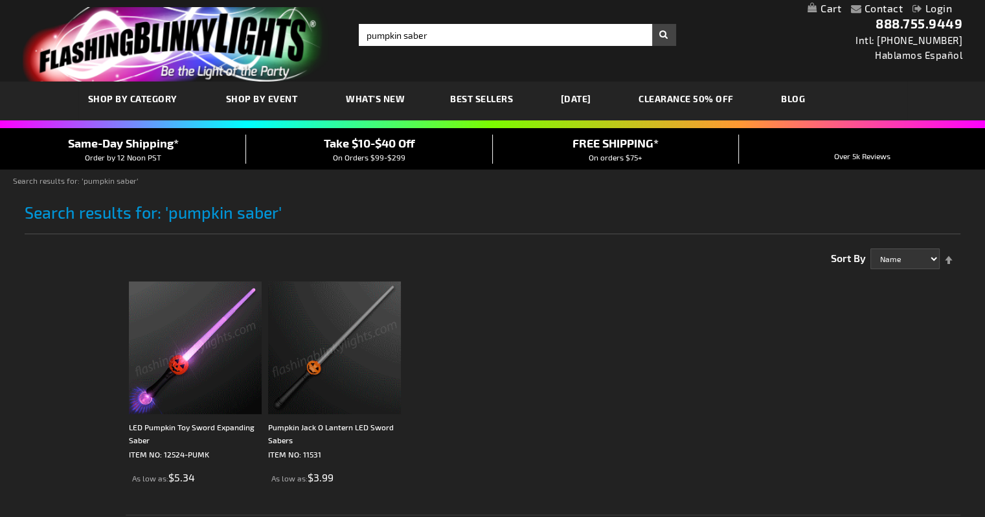
click at [352, 346] on img at bounding box center [334, 348] width 133 height 133
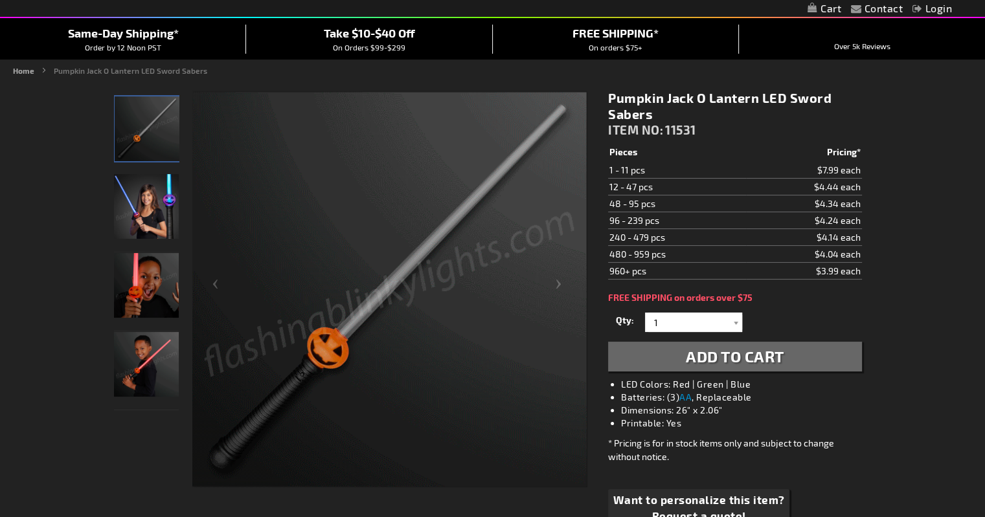
scroll to position [111, 0]
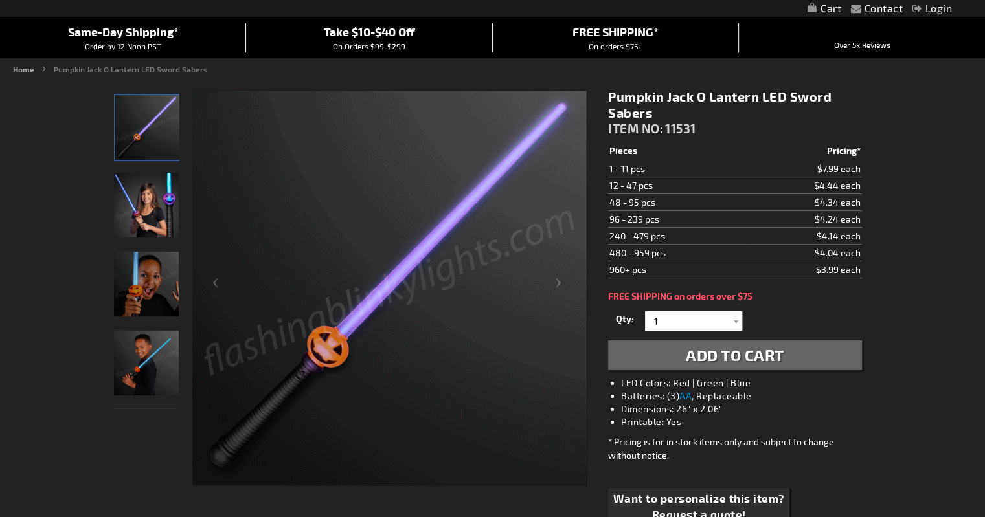
click at [163, 295] on img "Boy displaying Jack O Lantern LED Sword Saber" at bounding box center [146, 284] width 65 height 65
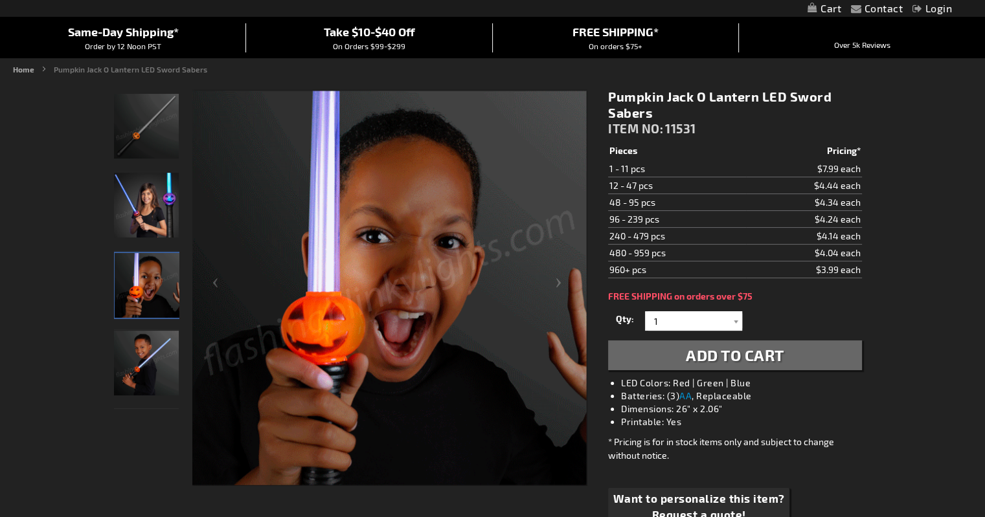
click at [145, 197] on img "Jack O Lantern LED Sword Saber" at bounding box center [146, 205] width 65 height 65
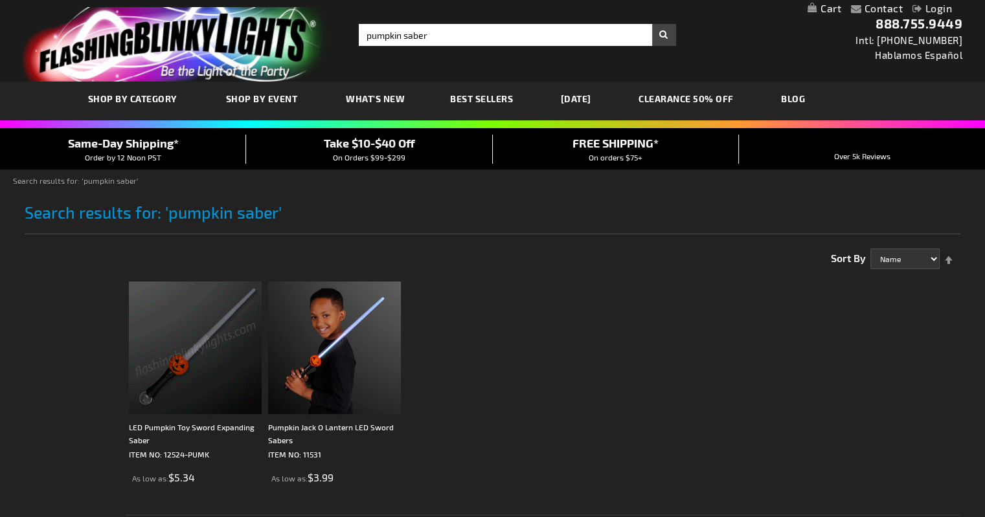
click at [205, 354] on img at bounding box center [195, 348] width 133 height 133
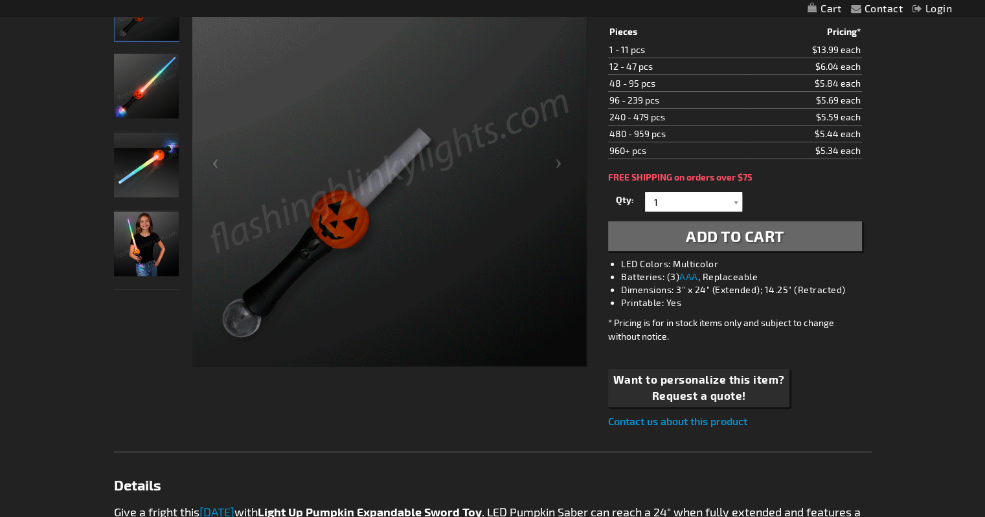
scroll to position [232, 0]
